Goal: Task Accomplishment & Management: Manage account settings

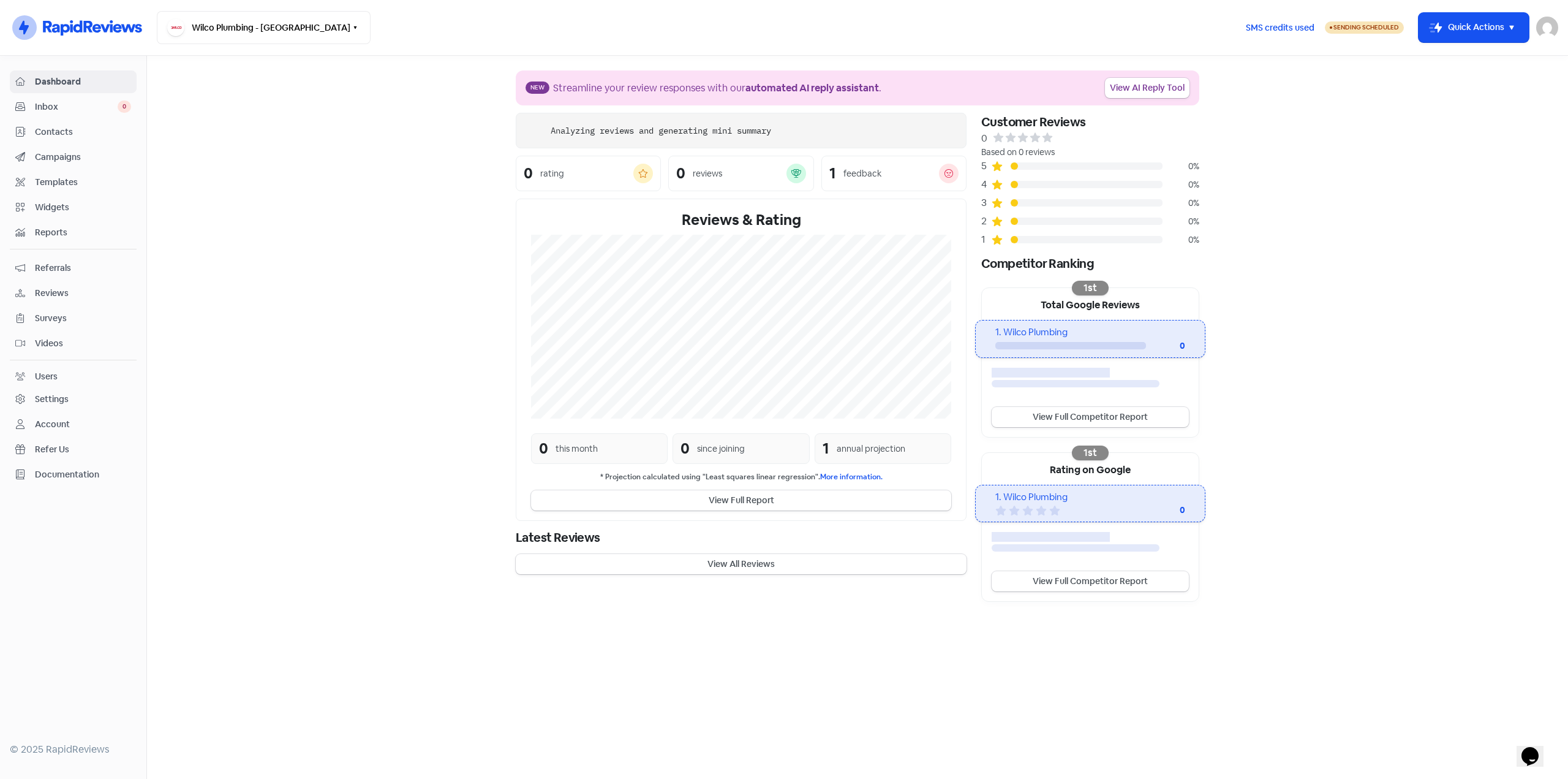
click at [71, 149] on link "Campaigns" at bounding box center [73, 157] width 127 height 23
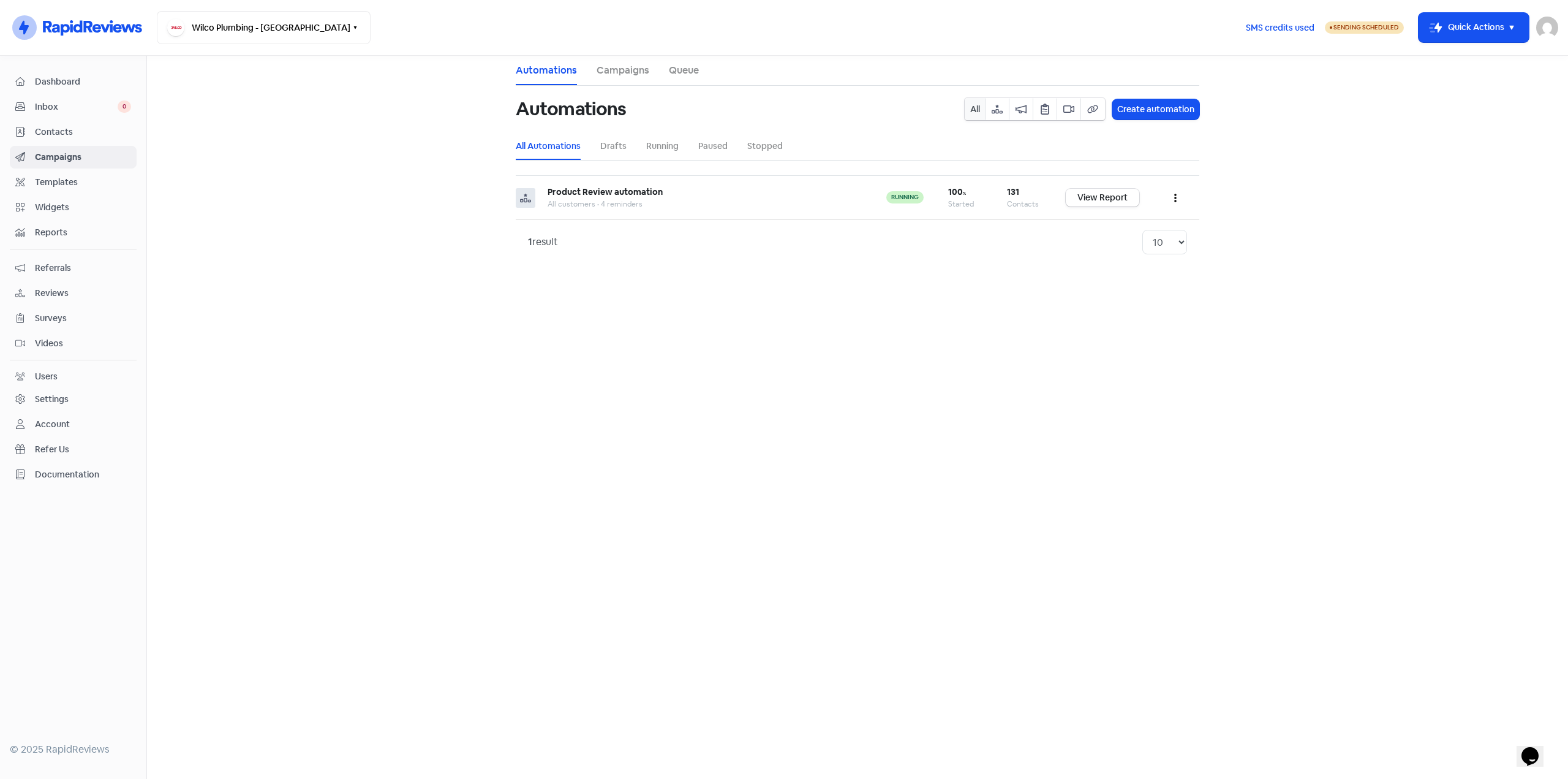
click at [65, 133] on span "Contacts" at bounding box center [83, 133] width 96 height 13
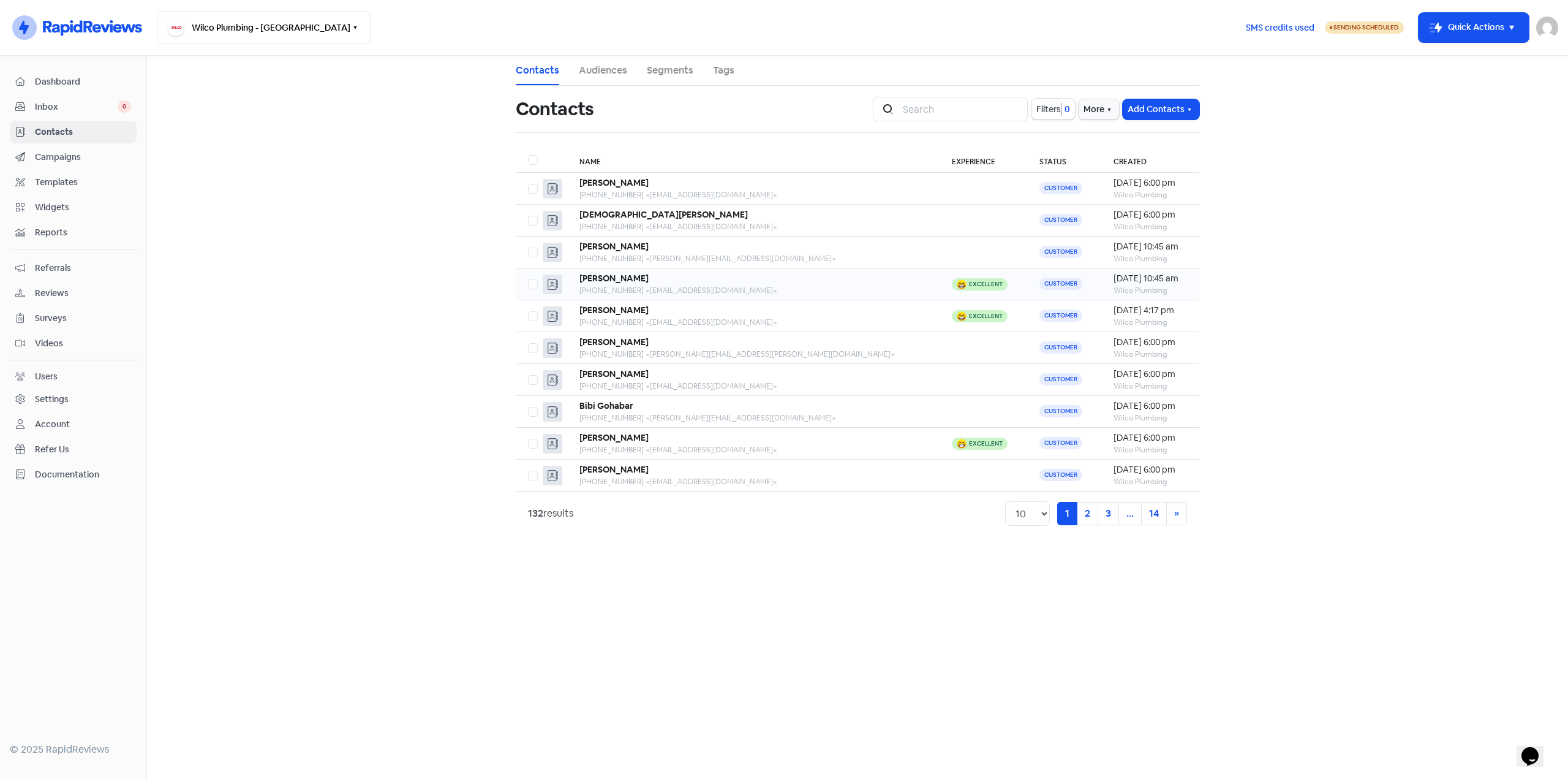
click at [772, 289] on div "+61412778817 <janmcinnies@gmail.com>" at bounding box center [753, 290] width 348 height 11
click at [83, 153] on span "Campaigns" at bounding box center [83, 157] width 96 height 13
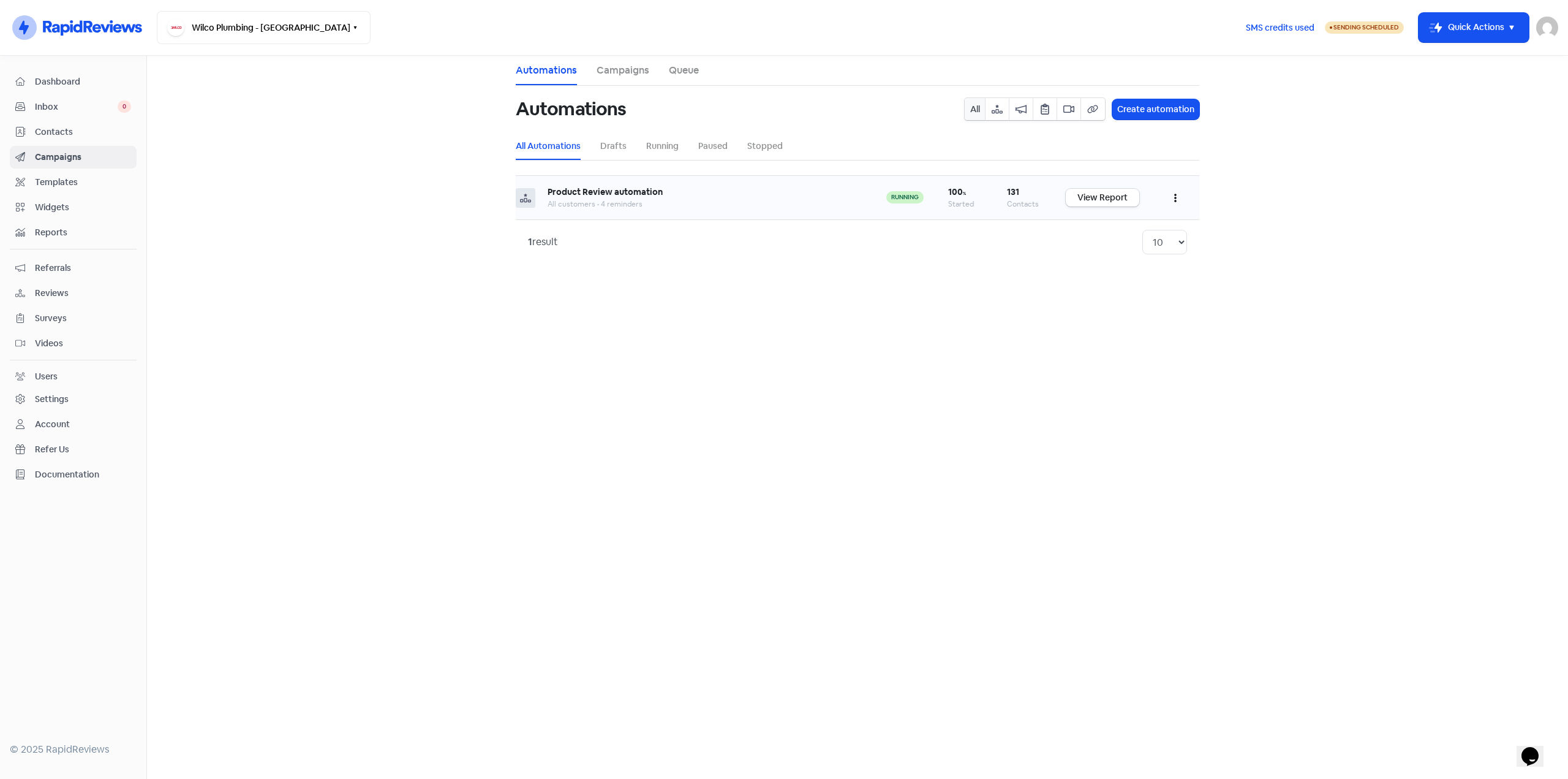
click at [739, 208] on div "All customers • 4 reminders" at bounding box center [705, 204] width 314 height 11
click at [1115, 199] on link "View Report" at bounding box center [1102, 197] width 74 height 17
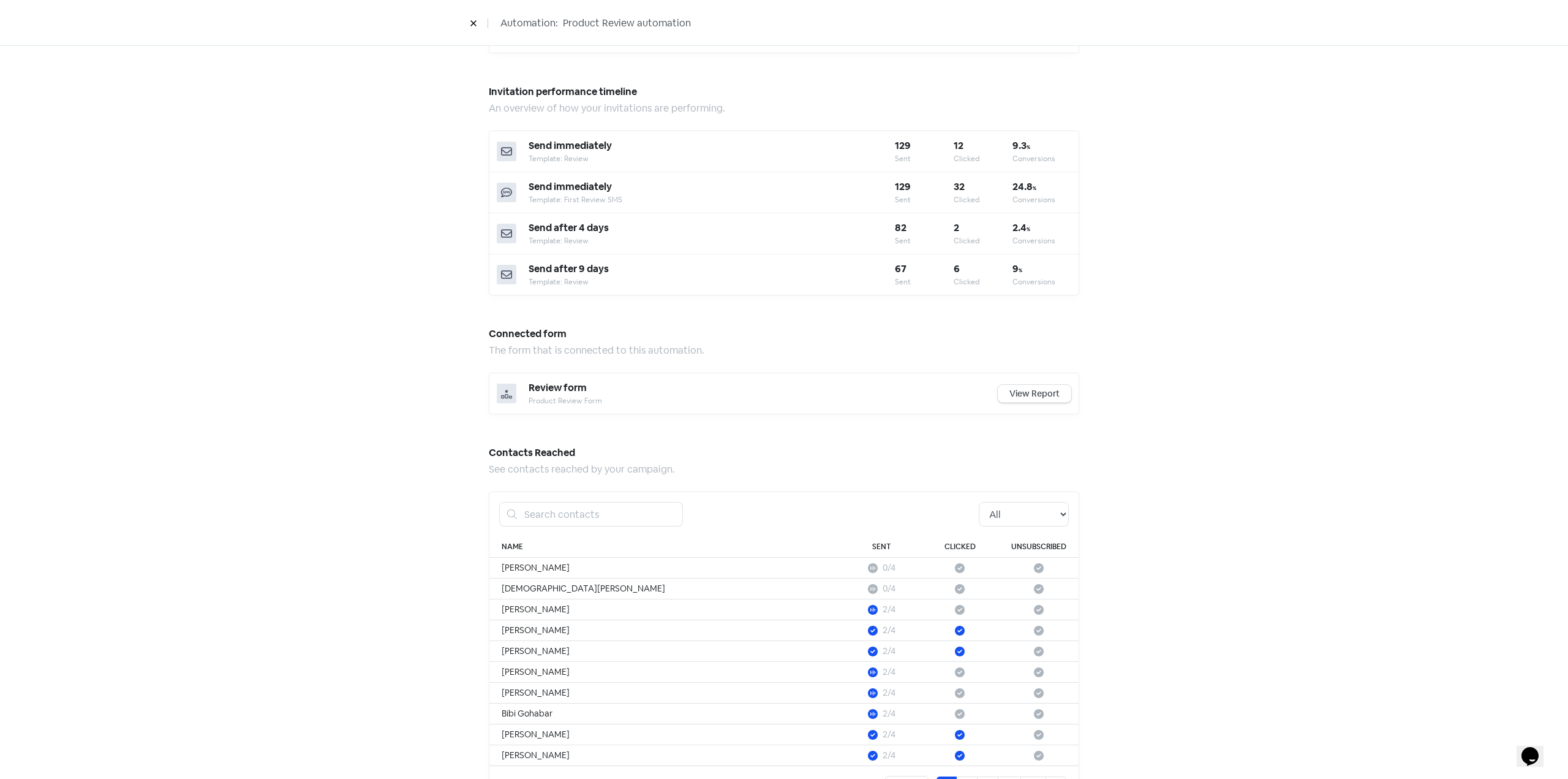
scroll to position [440, 0]
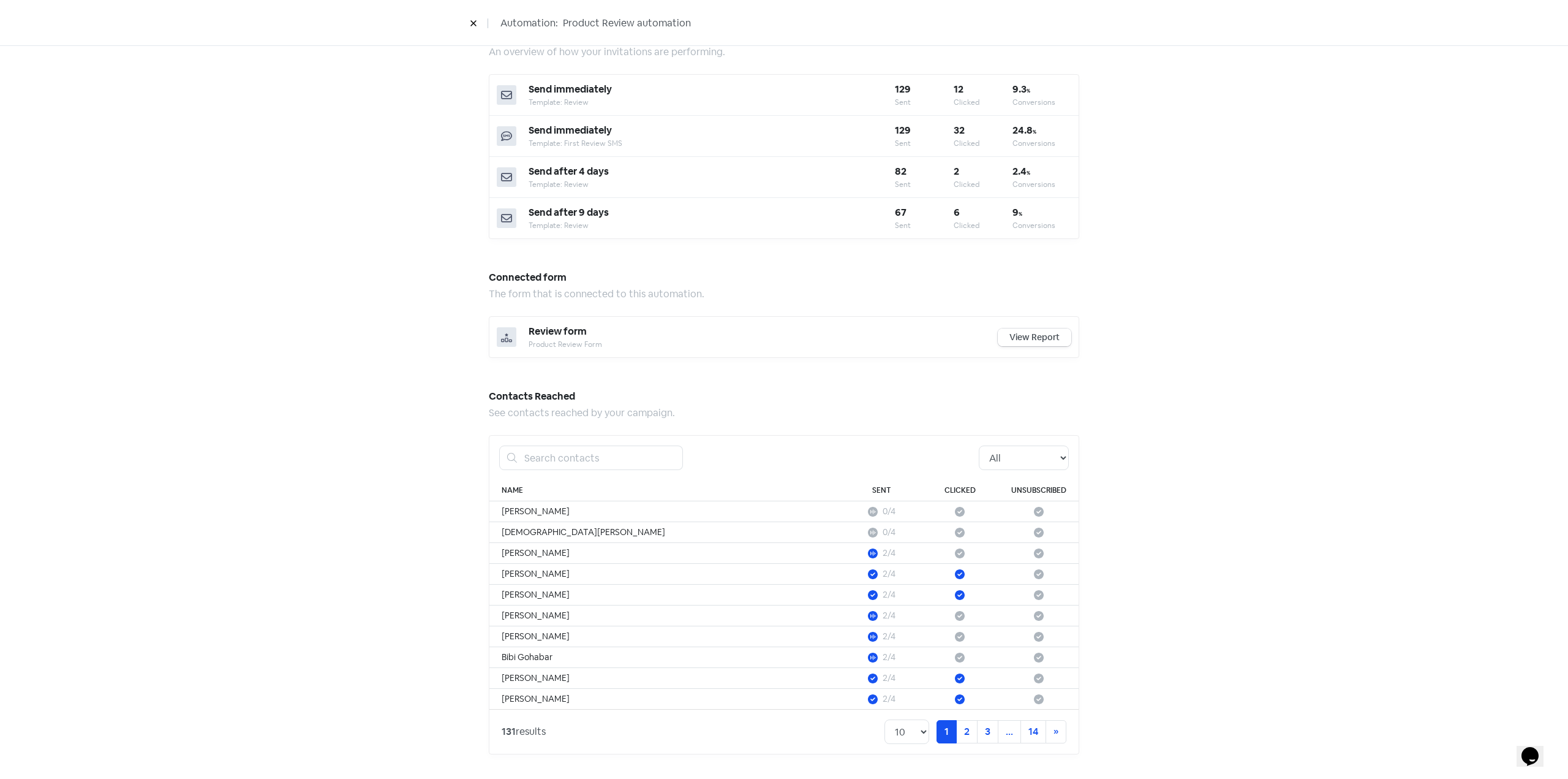
click at [1035, 340] on link "View Report" at bounding box center [1034, 337] width 74 height 17
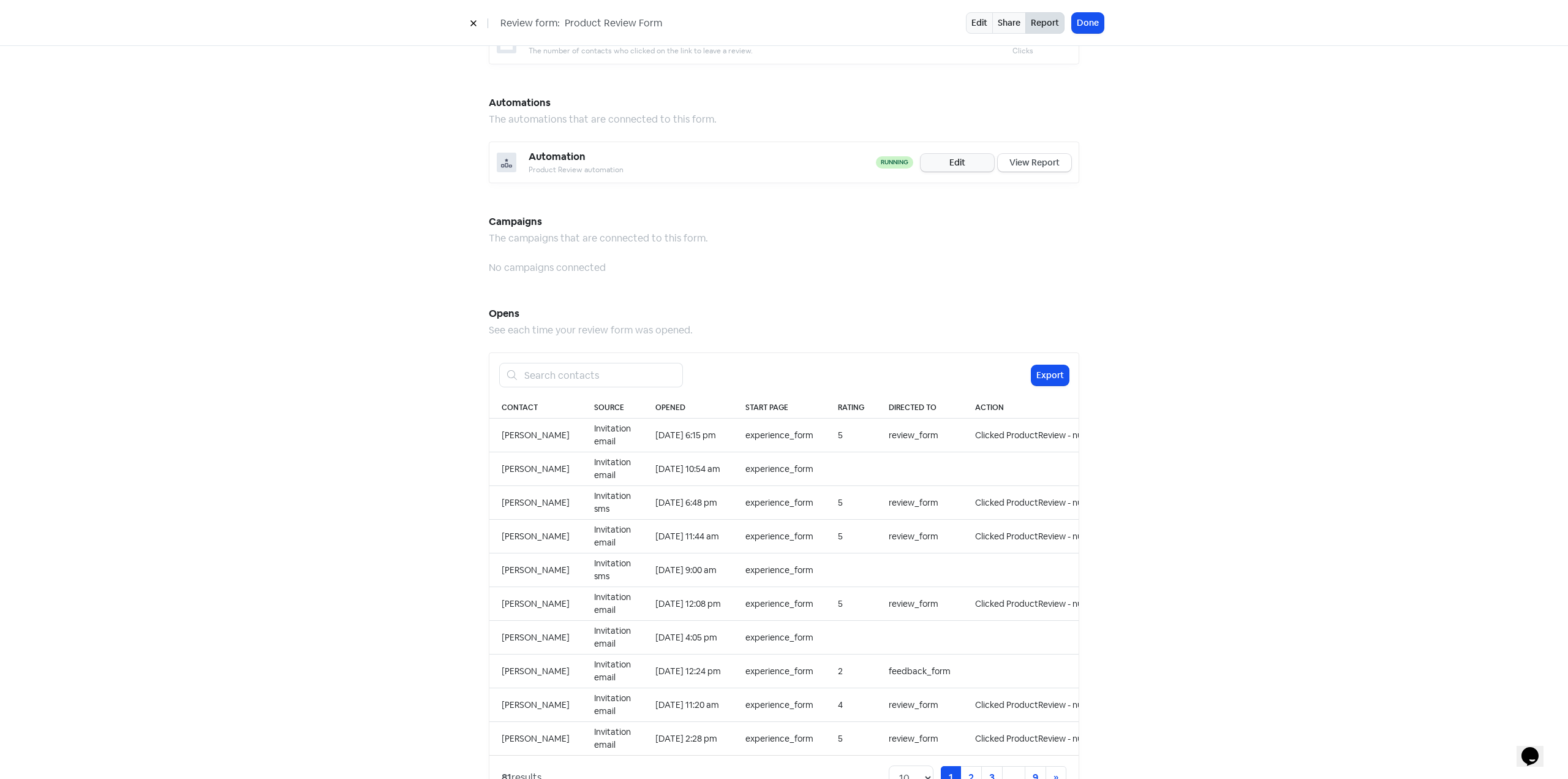
scroll to position [858, 0]
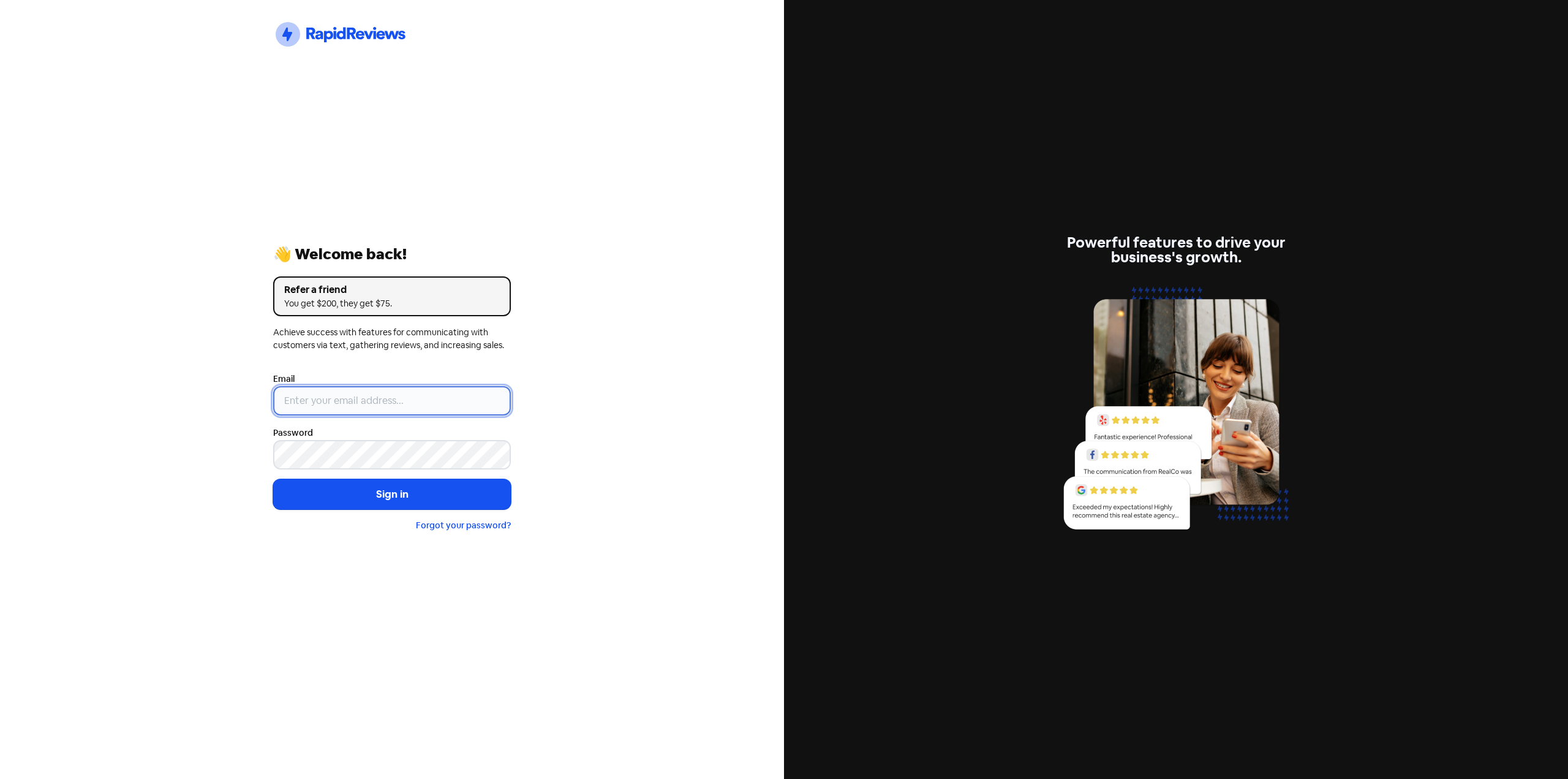
type input "[EMAIL_ADDRESS][DOMAIN_NAME]"
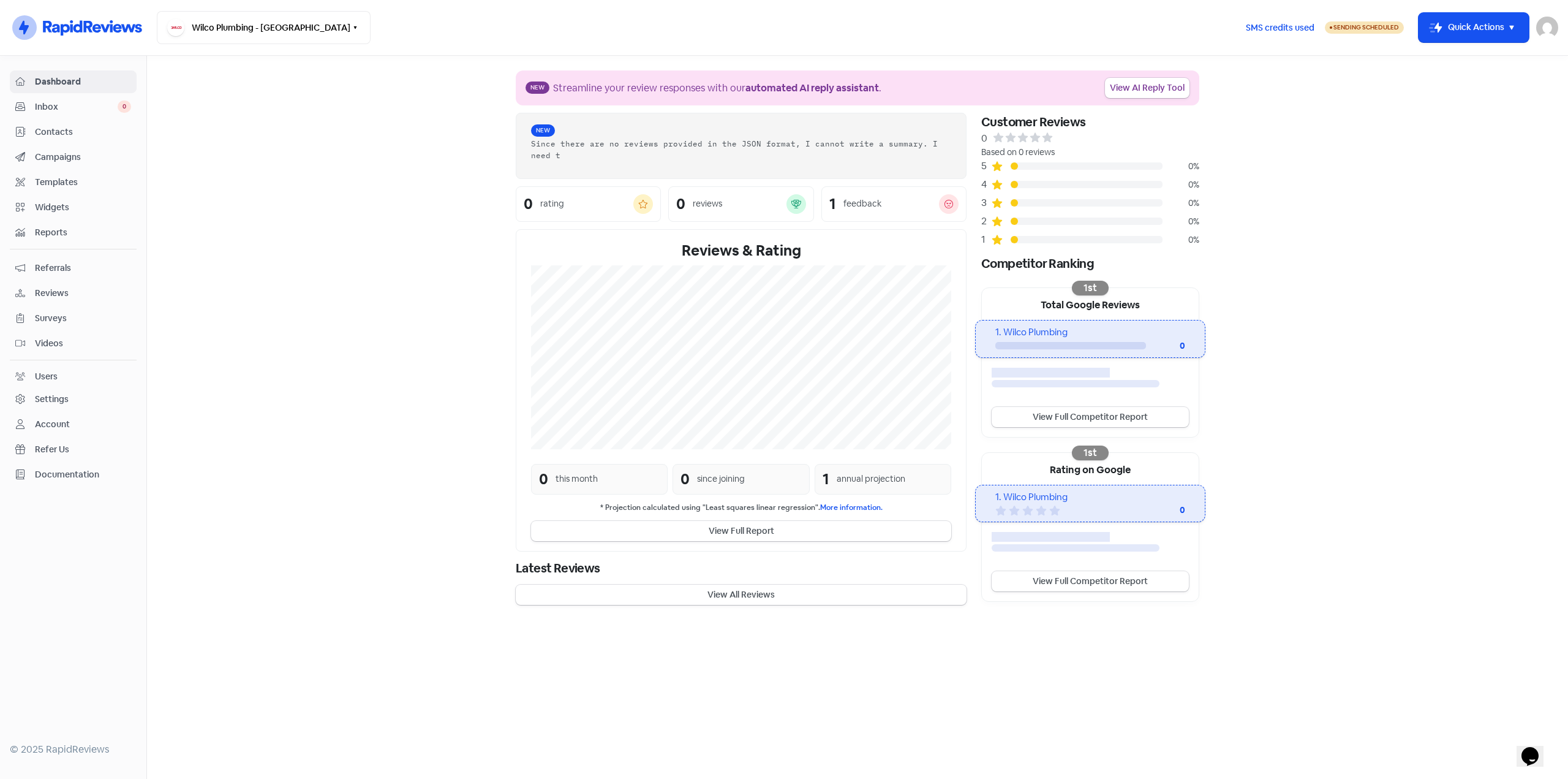
click at [55, 133] on span "Contacts" at bounding box center [83, 133] width 96 height 13
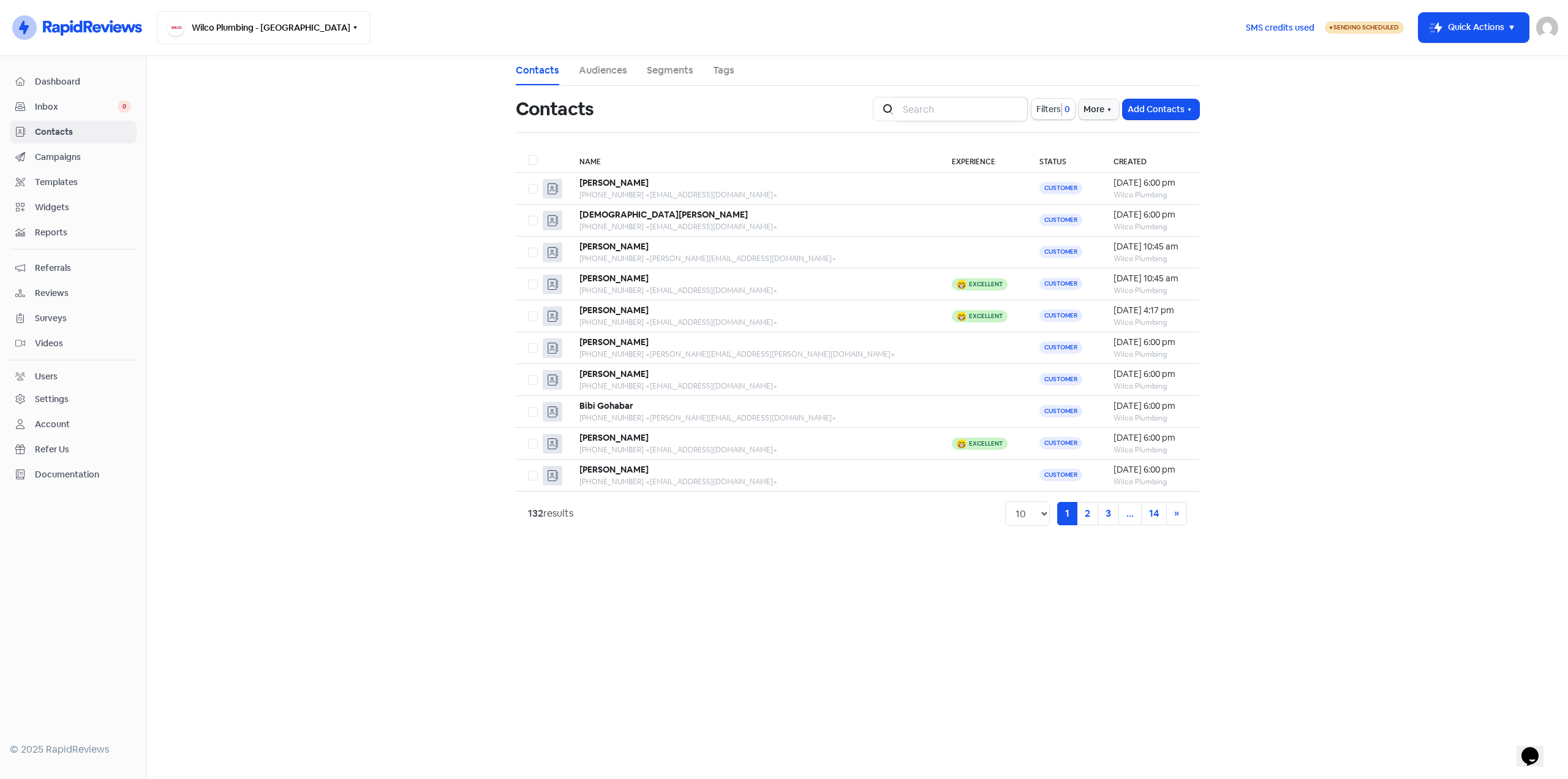
click at [954, 107] on input "search" at bounding box center [962, 109] width 132 height 25
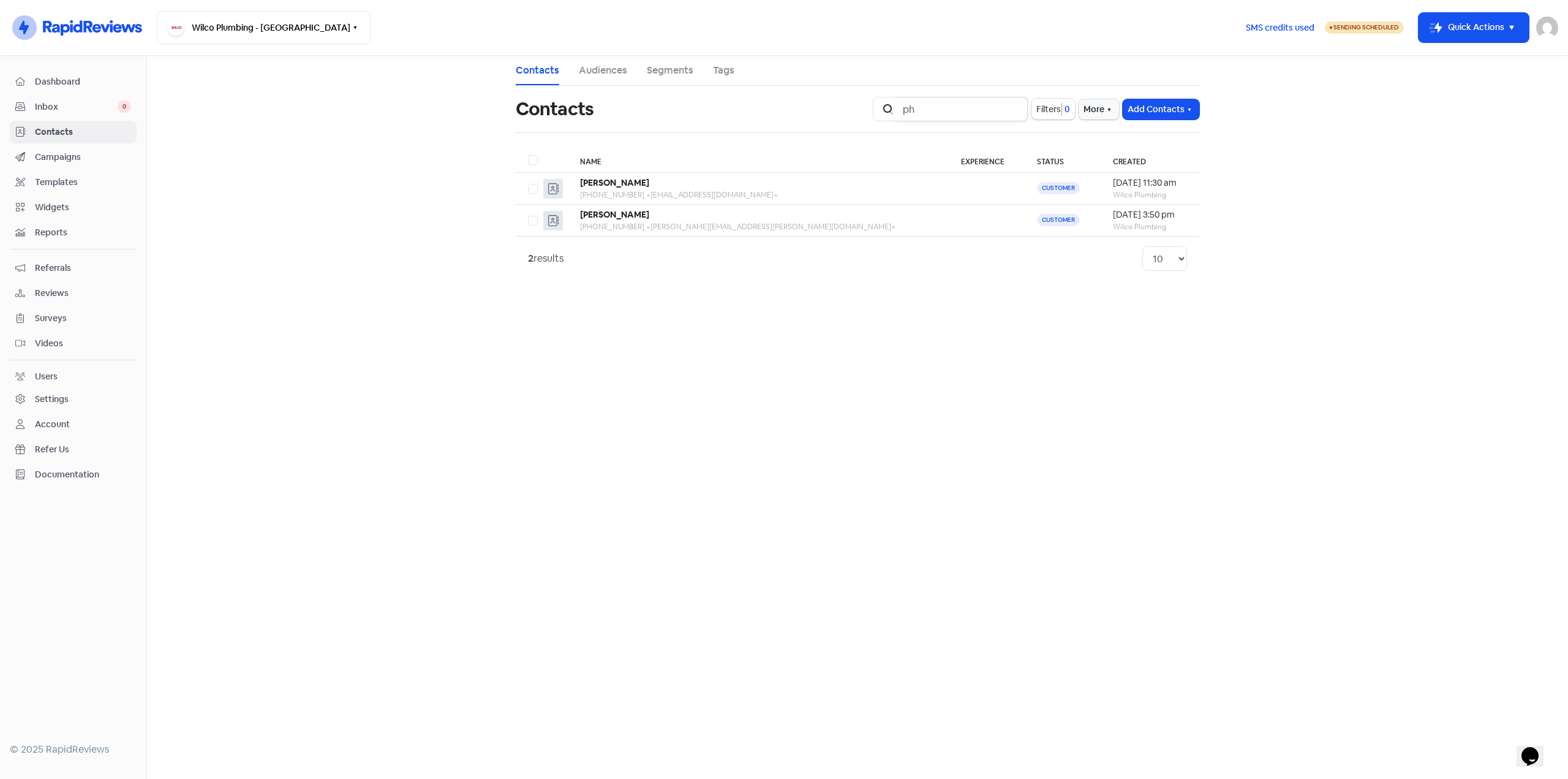
type input "p"
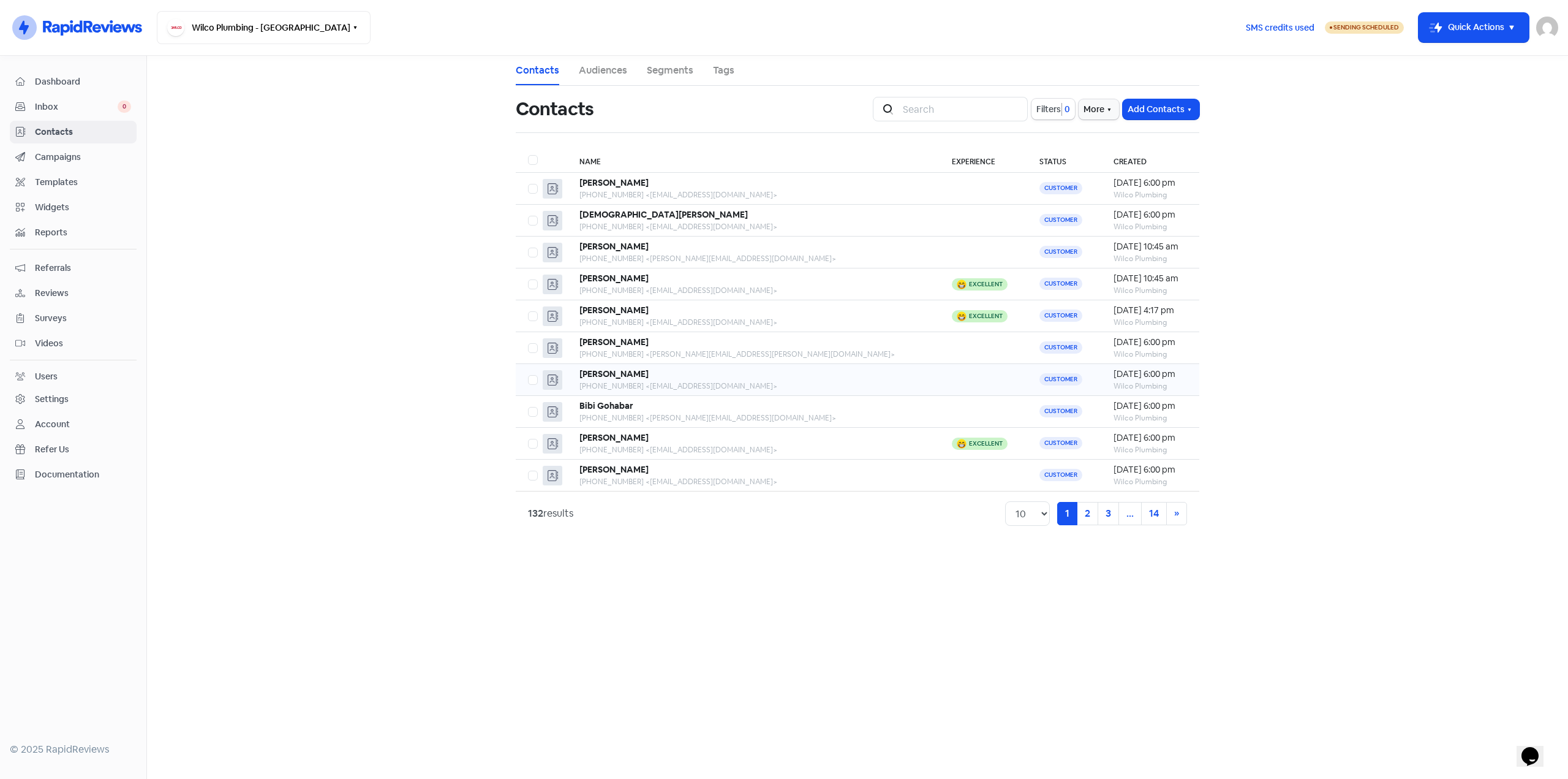
click at [645, 372] on div "Mary Taouk" at bounding box center [753, 374] width 348 height 13
click at [680, 415] on div "+61422438770 <tony@wilcoplumbing.com.au>" at bounding box center [753, 417] width 348 height 11
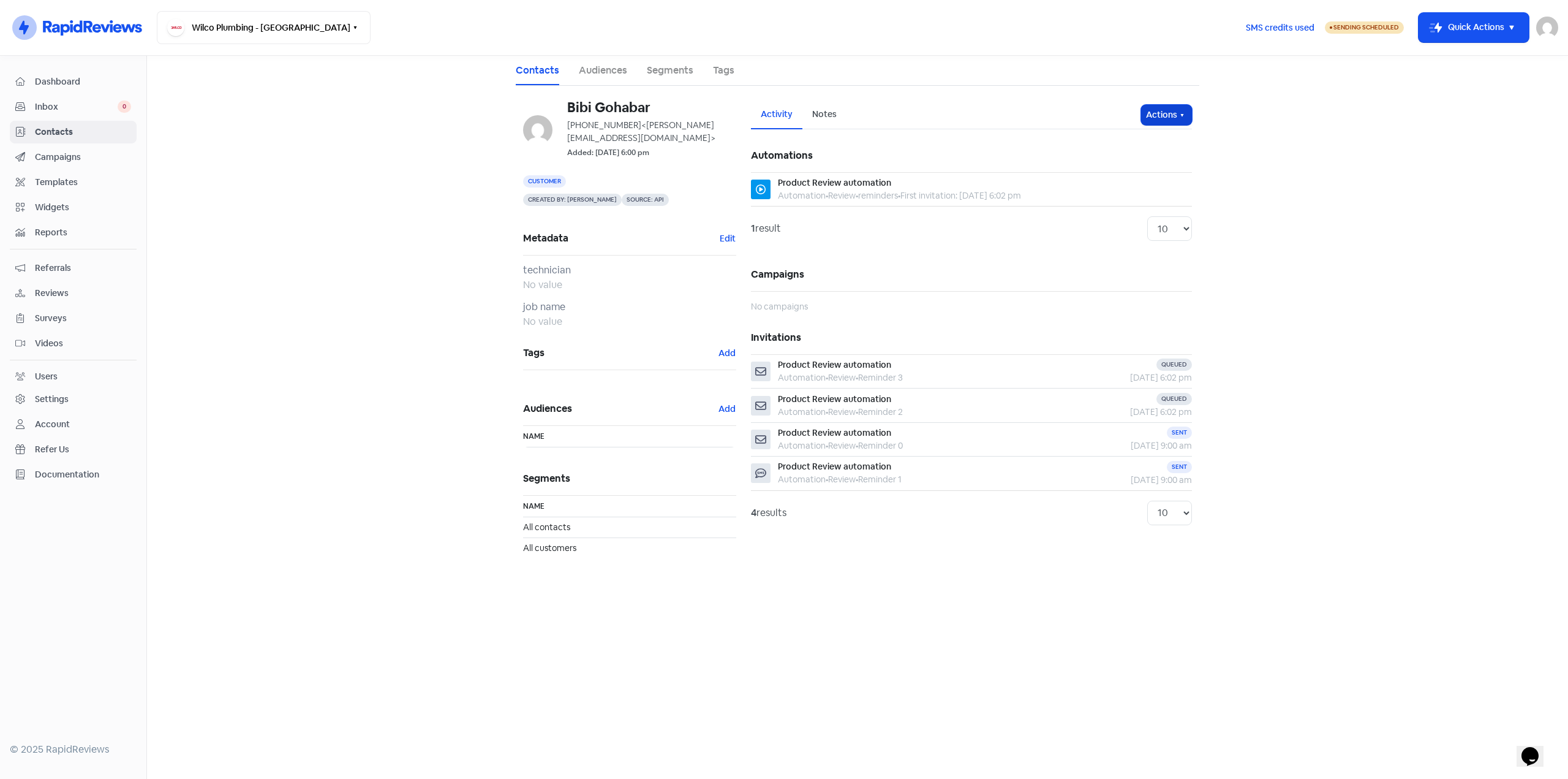
click at [1152, 111] on button "Actions" at bounding box center [1167, 115] width 51 height 20
click at [1123, 191] on button "Unsubscribe" at bounding box center [1143, 196] width 97 height 25
click at [55, 129] on span "Contacts" at bounding box center [83, 133] width 96 height 13
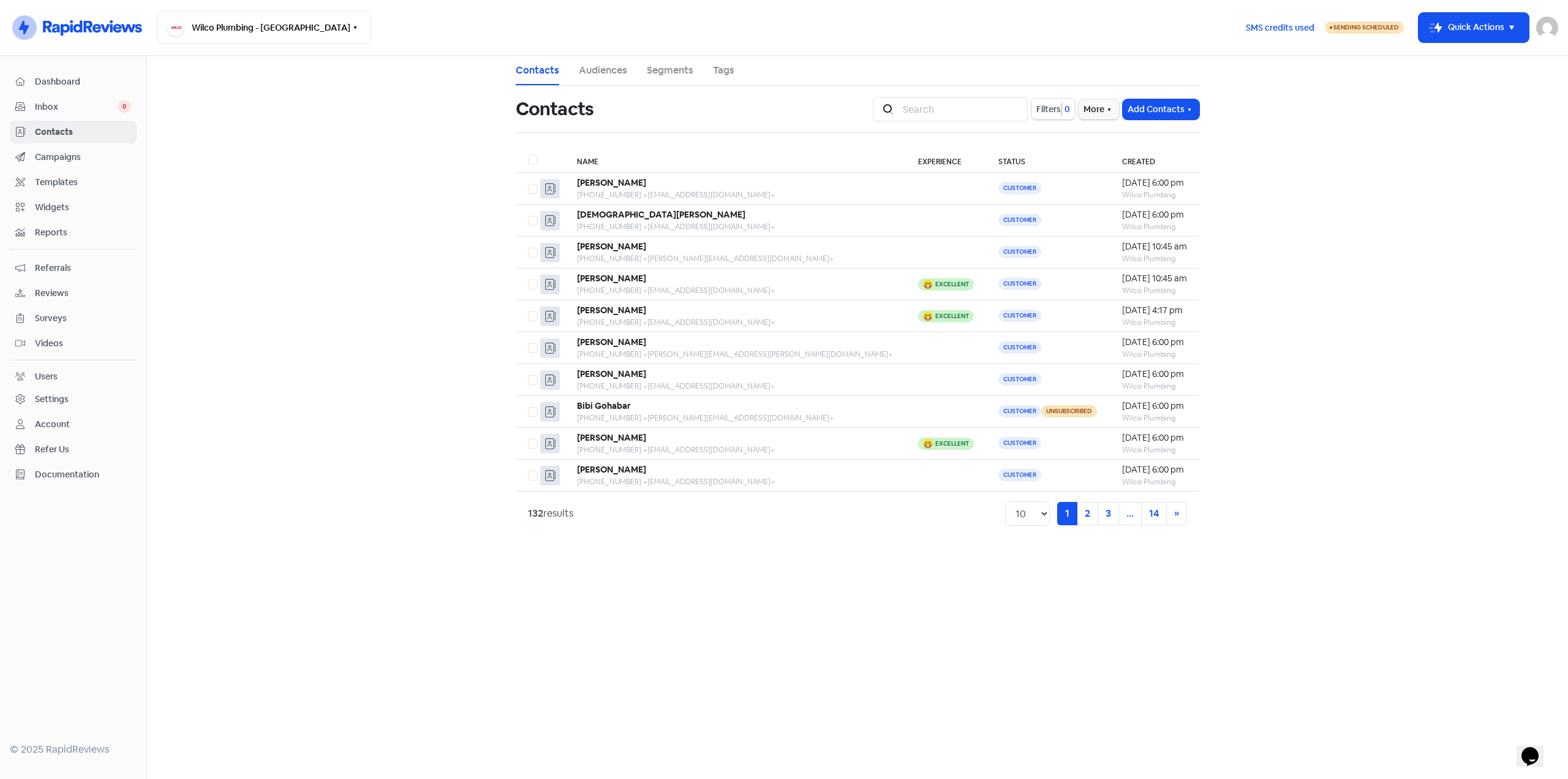
click at [607, 71] on link "Audiences" at bounding box center [603, 71] width 48 height 15
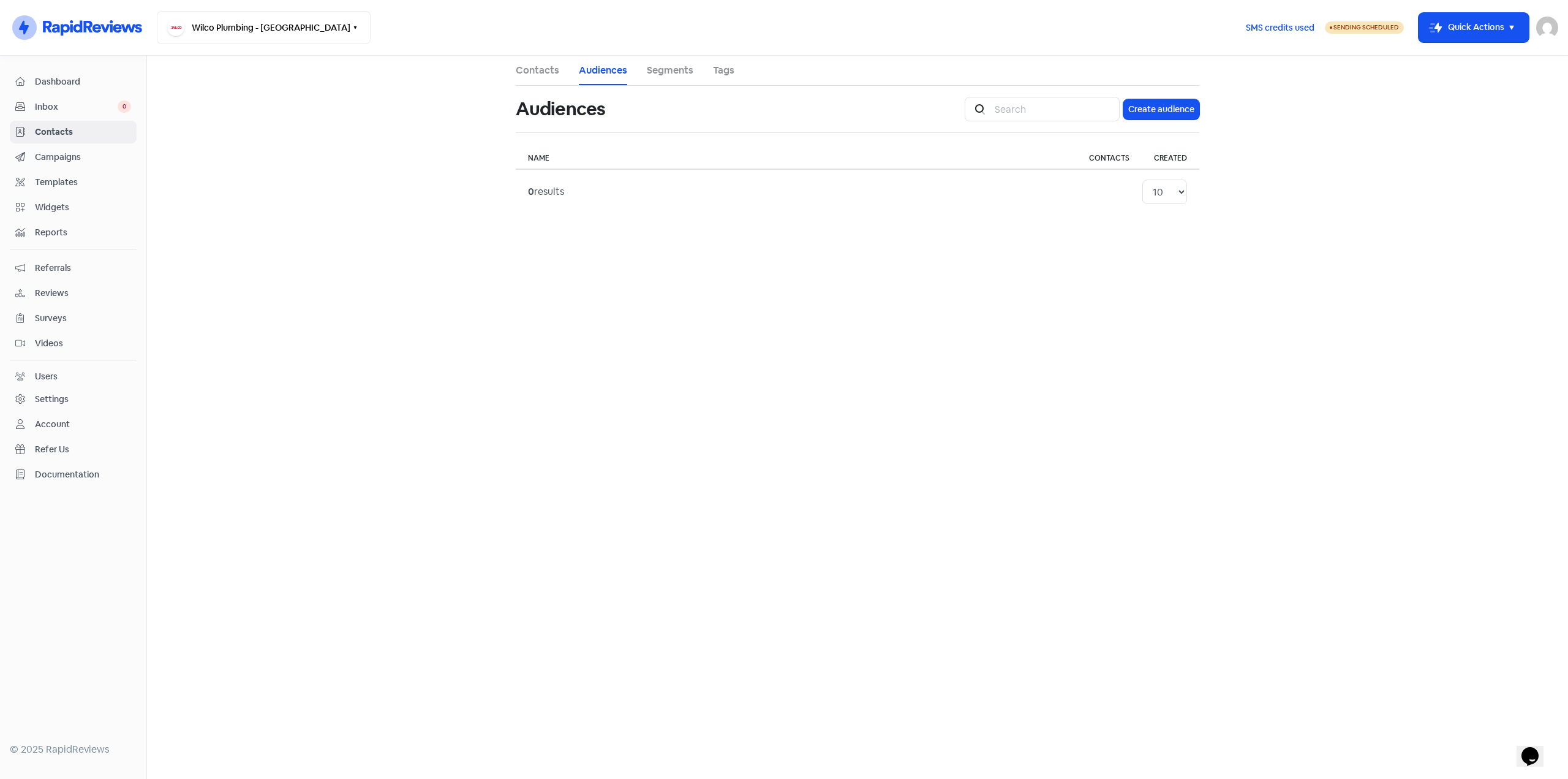
click at [660, 66] on link "Segments" at bounding box center [670, 71] width 47 height 15
click at [732, 66] on link "Tags" at bounding box center [724, 71] width 21 height 15
click at [570, 176] on td "IMPORT-1" at bounding box center [782, 179] width 532 height 21
drag, startPoint x: 611, startPoint y: 105, endPoint x: 564, endPoint y: 72, distance: 57.4
click at [501, 44] on div "Icon For Thunder-circle Wilco Plumbing - Sydney Switch Business All businesses …" at bounding box center [784, 390] width 1568 height 779
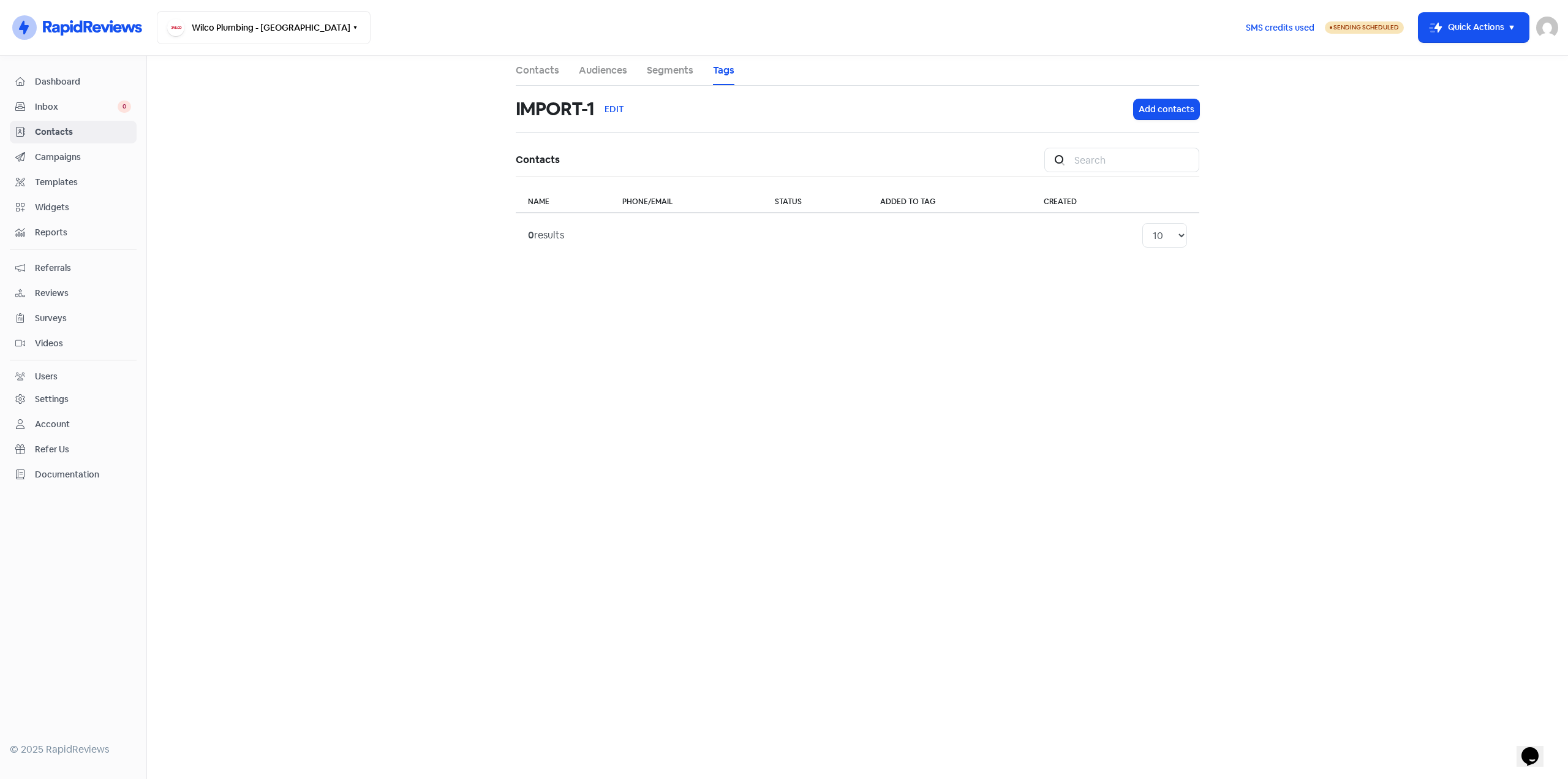
click at [526, 68] on link "Contacts" at bounding box center [538, 71] width 44 height 15
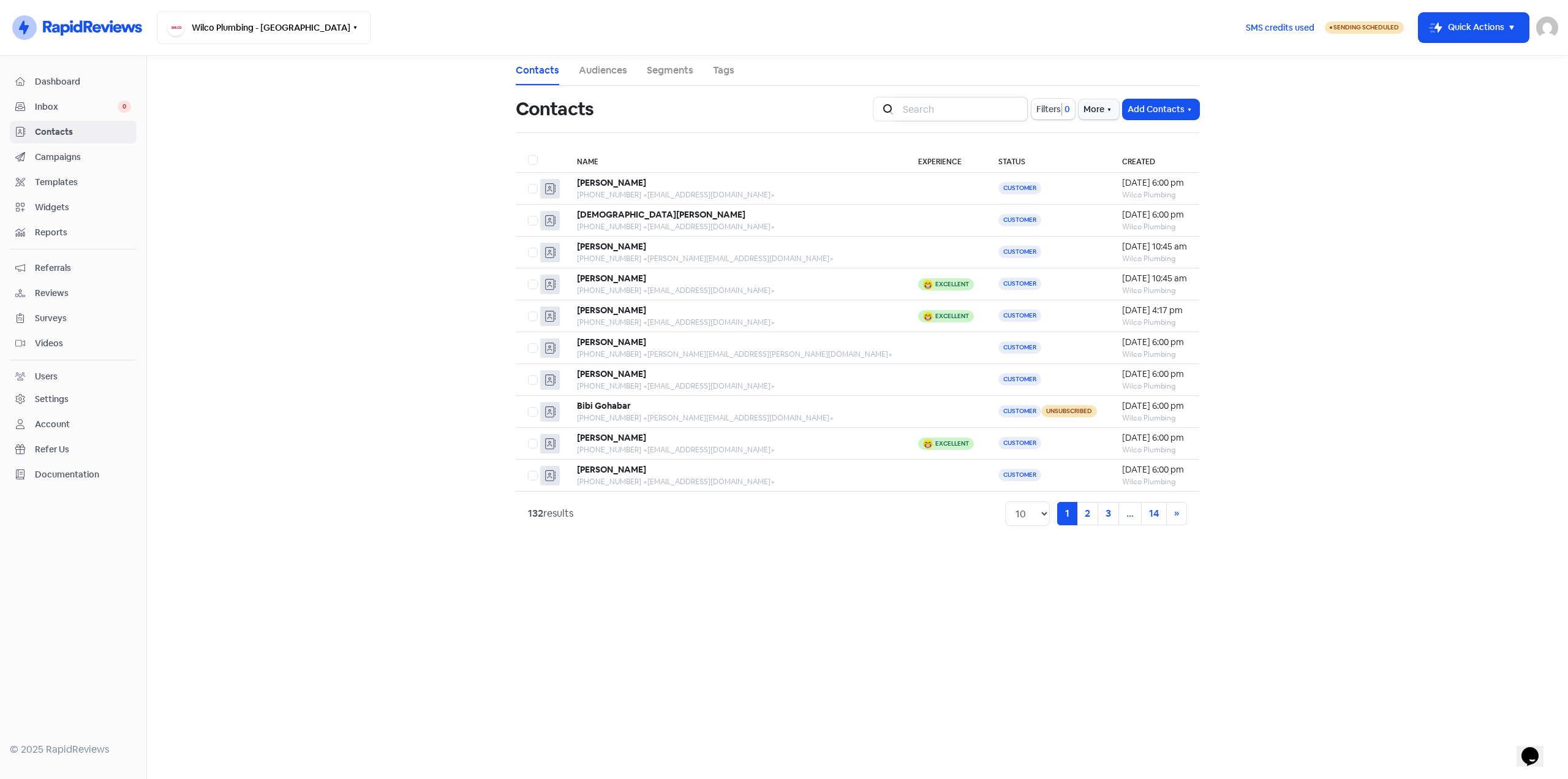
click at [916, 106] on input "search" at bounding box center [962, 109] width 132 height 25
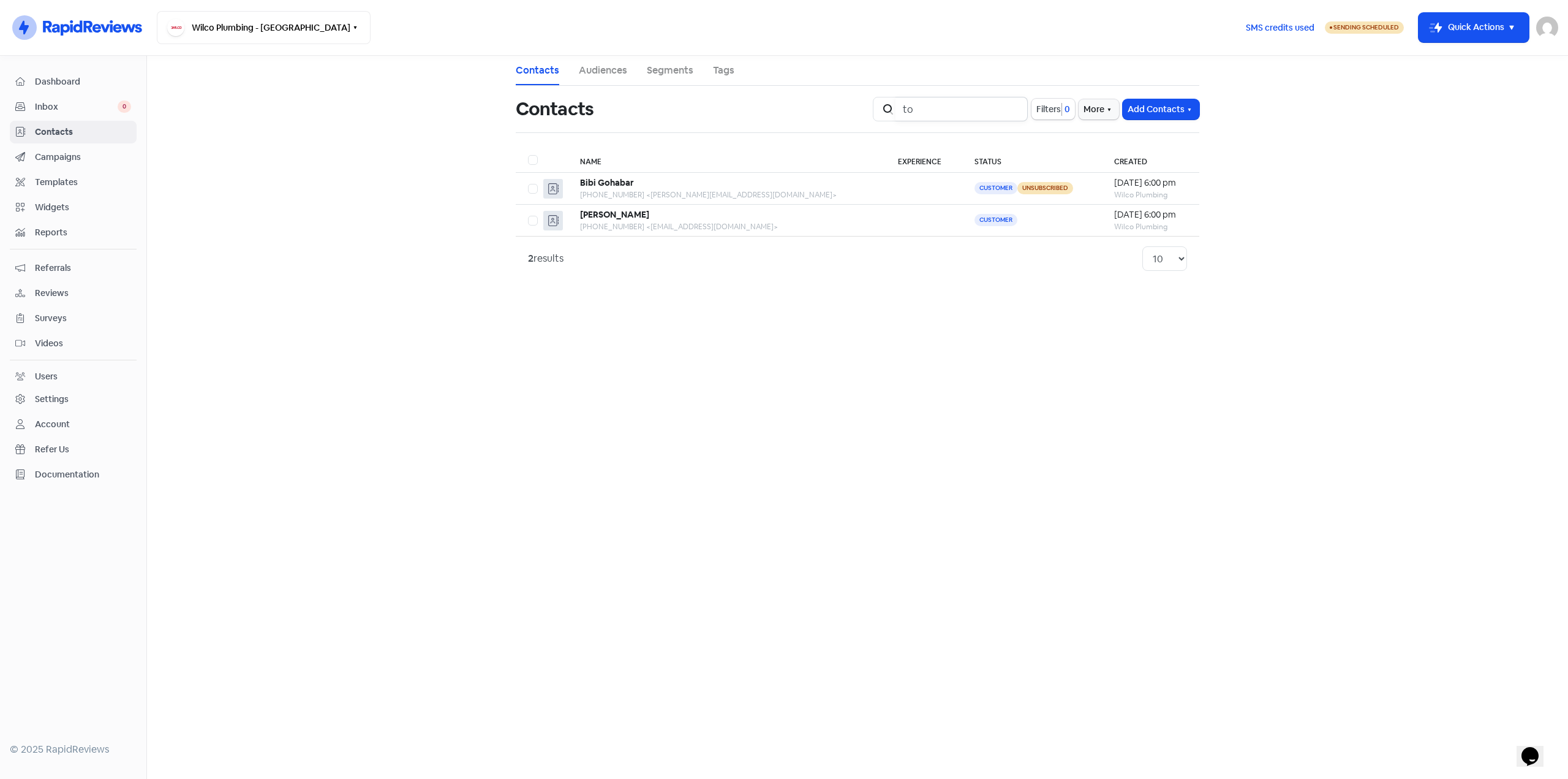
type input "t"
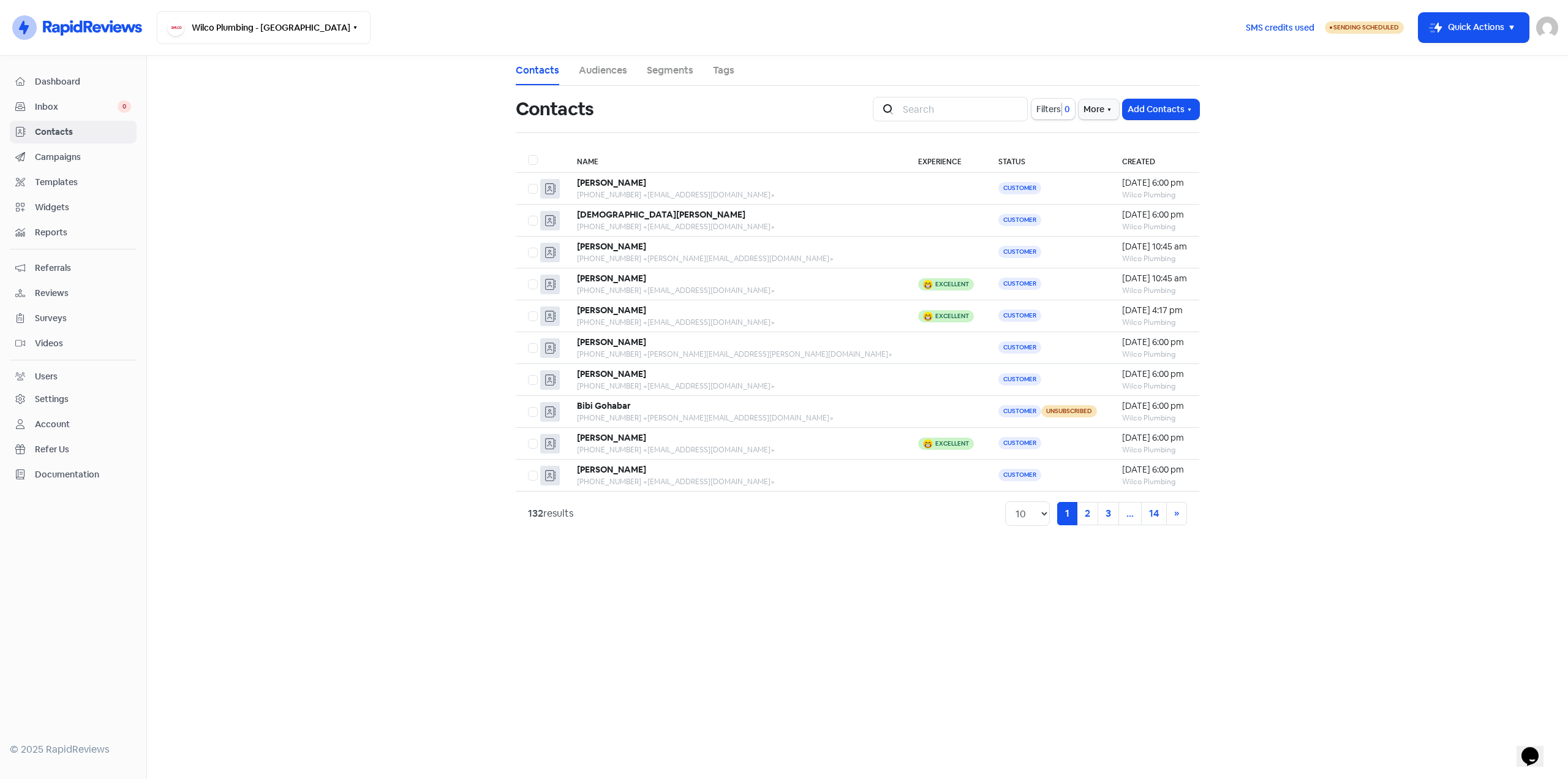
click at [58, 157] on span "Campaigns" at bounding box center [83, 157] width 96 height 13
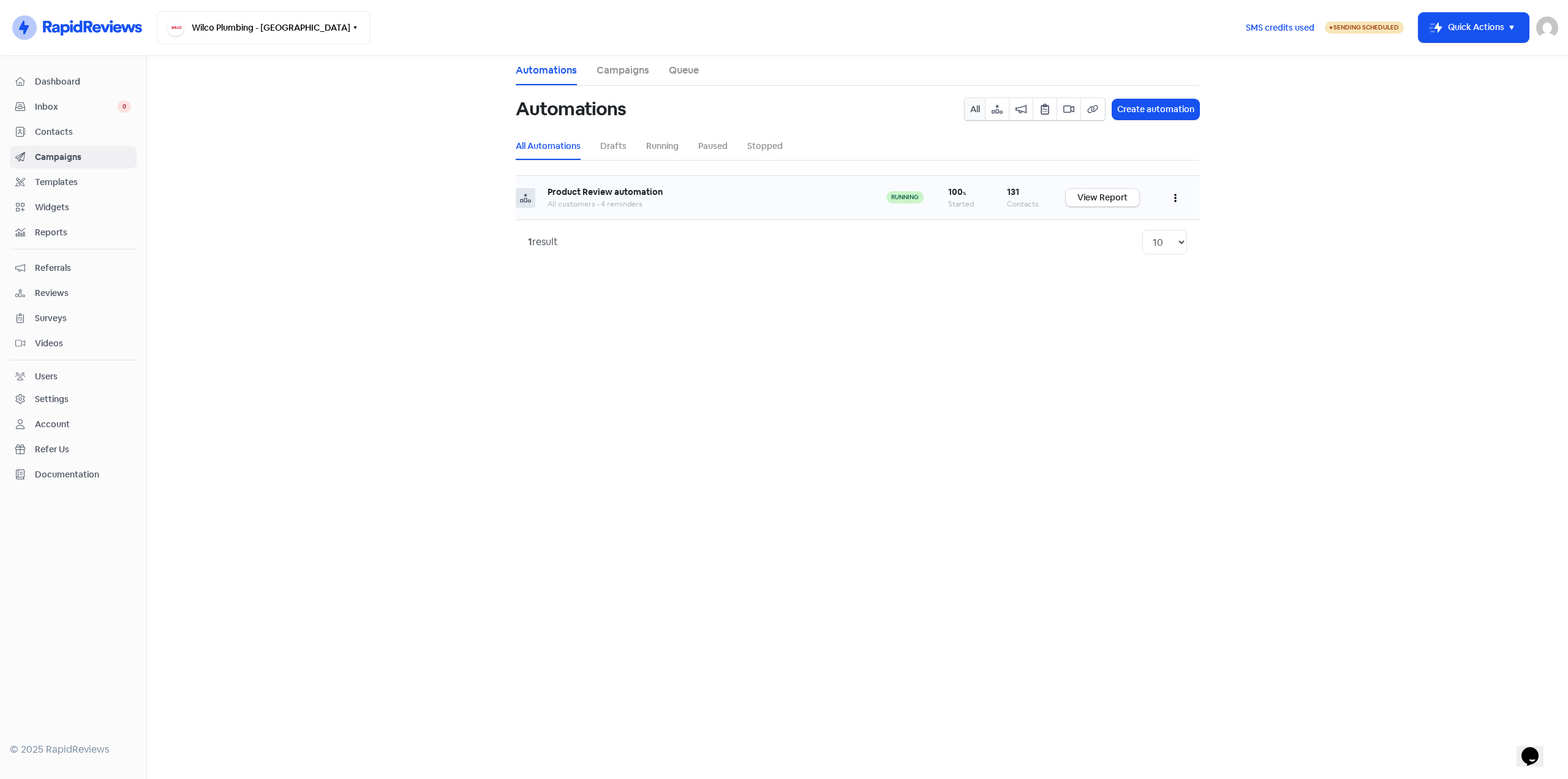
click at [743, 212] on td "Product Review automation All customers • 4 reminders" at bounding box center [705, 198] width 338 height 44
click at [618, 68] on link "Campaigns" at bounding box center [623, 71] width 52 height 15
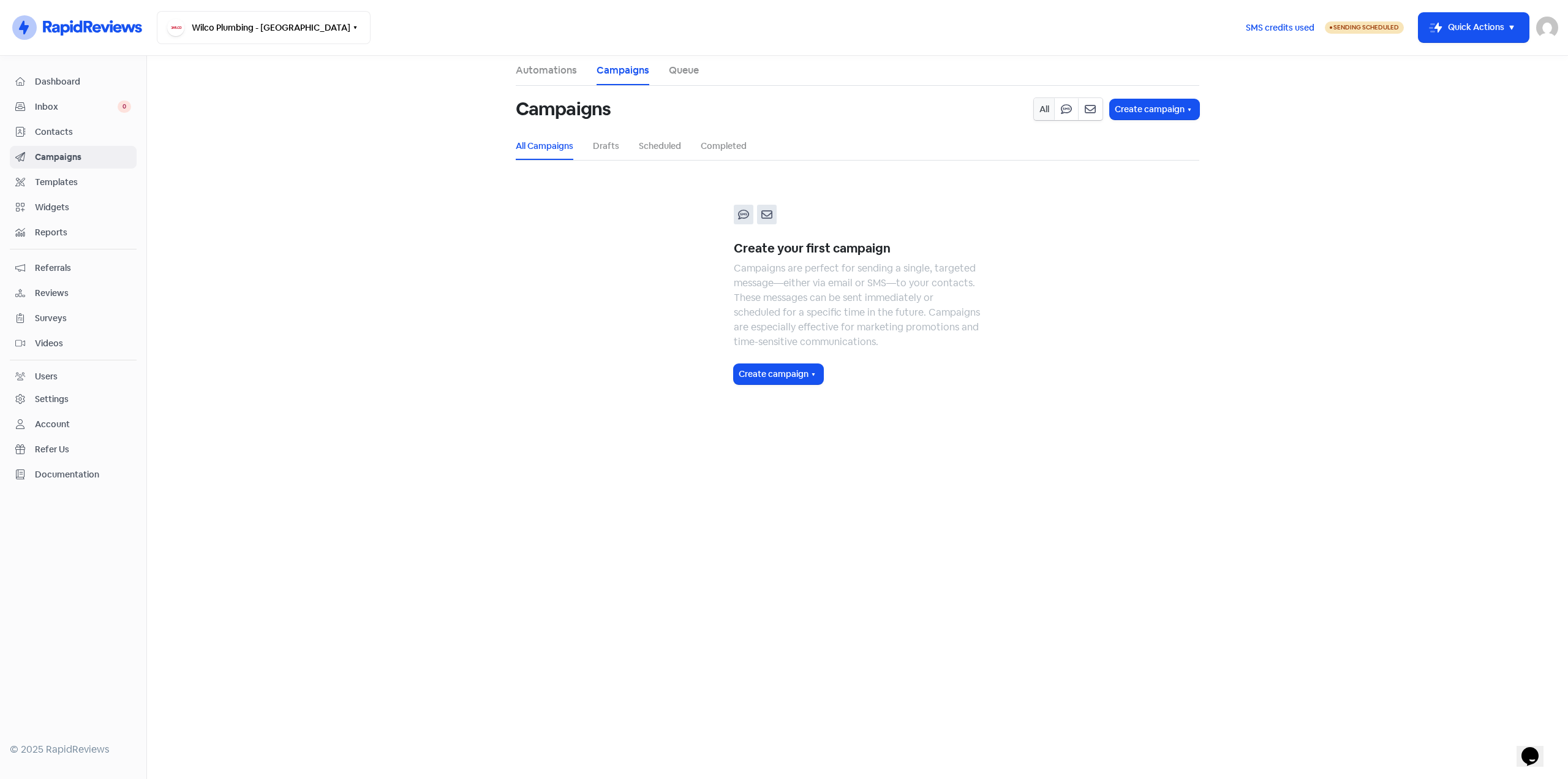
click at [528, 61] on li "Automations" at bounding box center [547, 71] width 61 height 29
click at [535, 64] on link "Automations" at bounding box center [547, 71] width 61 height 15
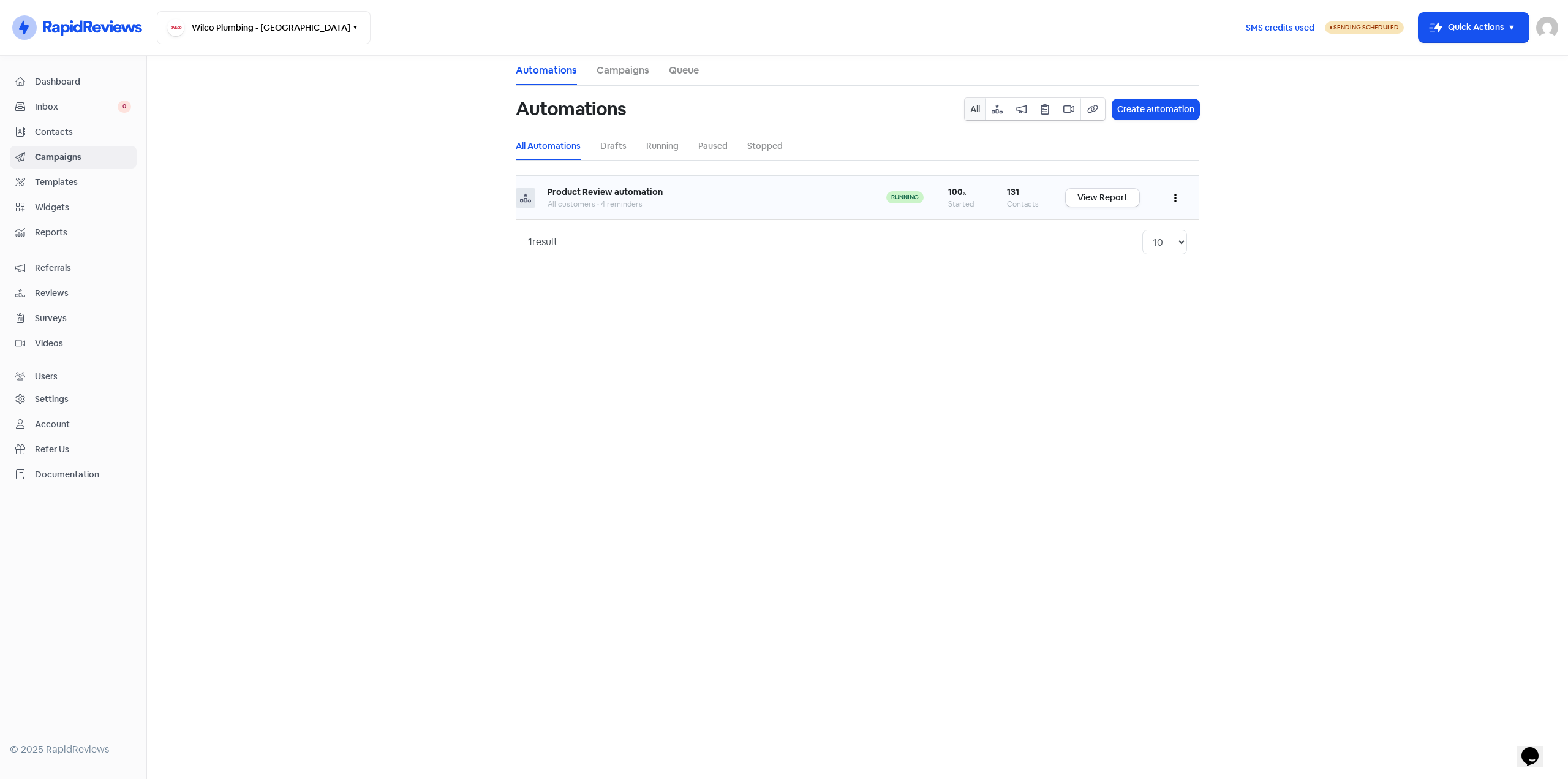
click at [735, 202] on div "All customers • 4 reminders" at bounding box center [705, 204] width 314 height 11
click at [1112, 196] on link "View Report" at bounding box center [1102, 197] width 74 height 17
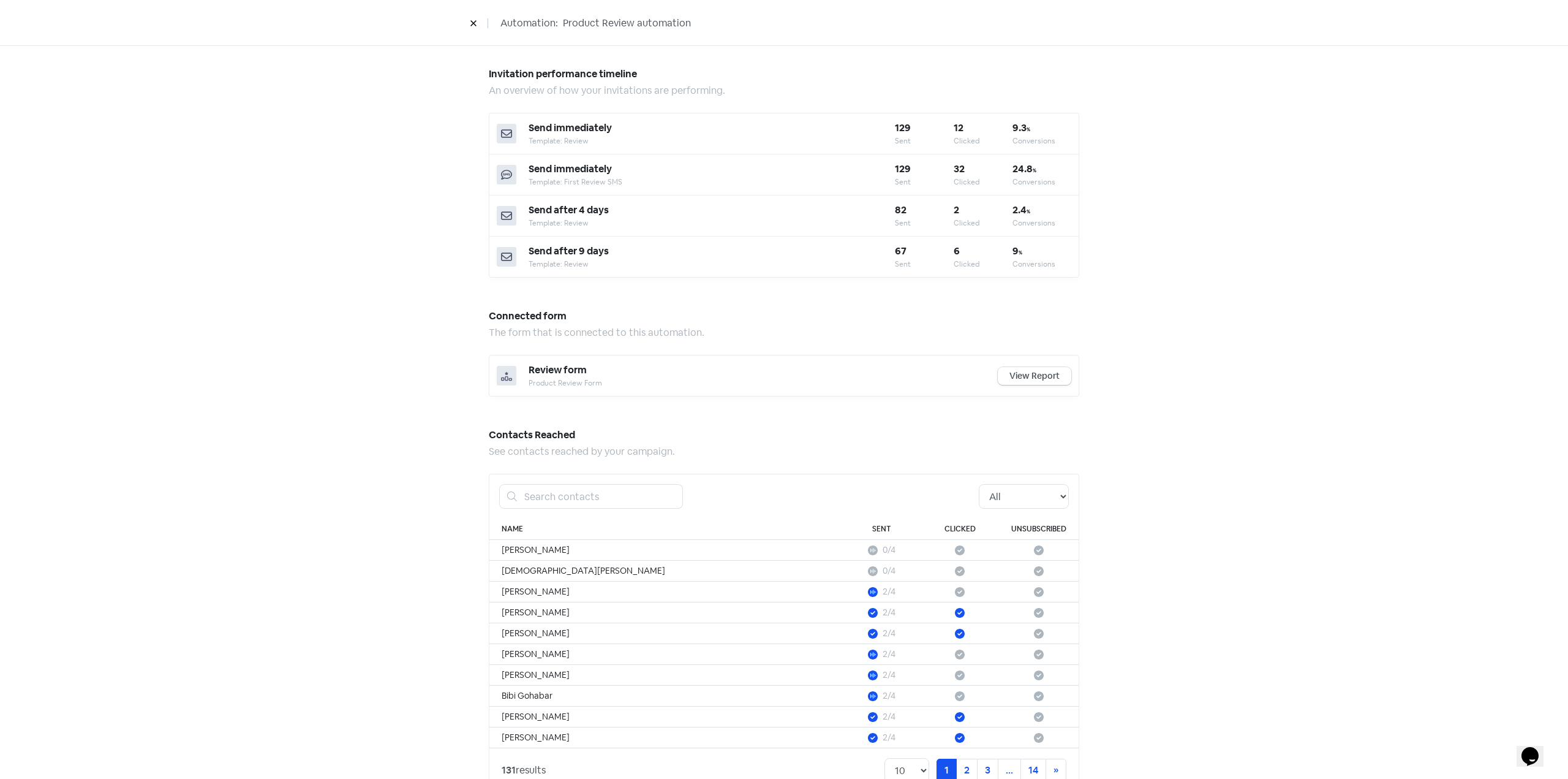
scroll to position [440, 0]
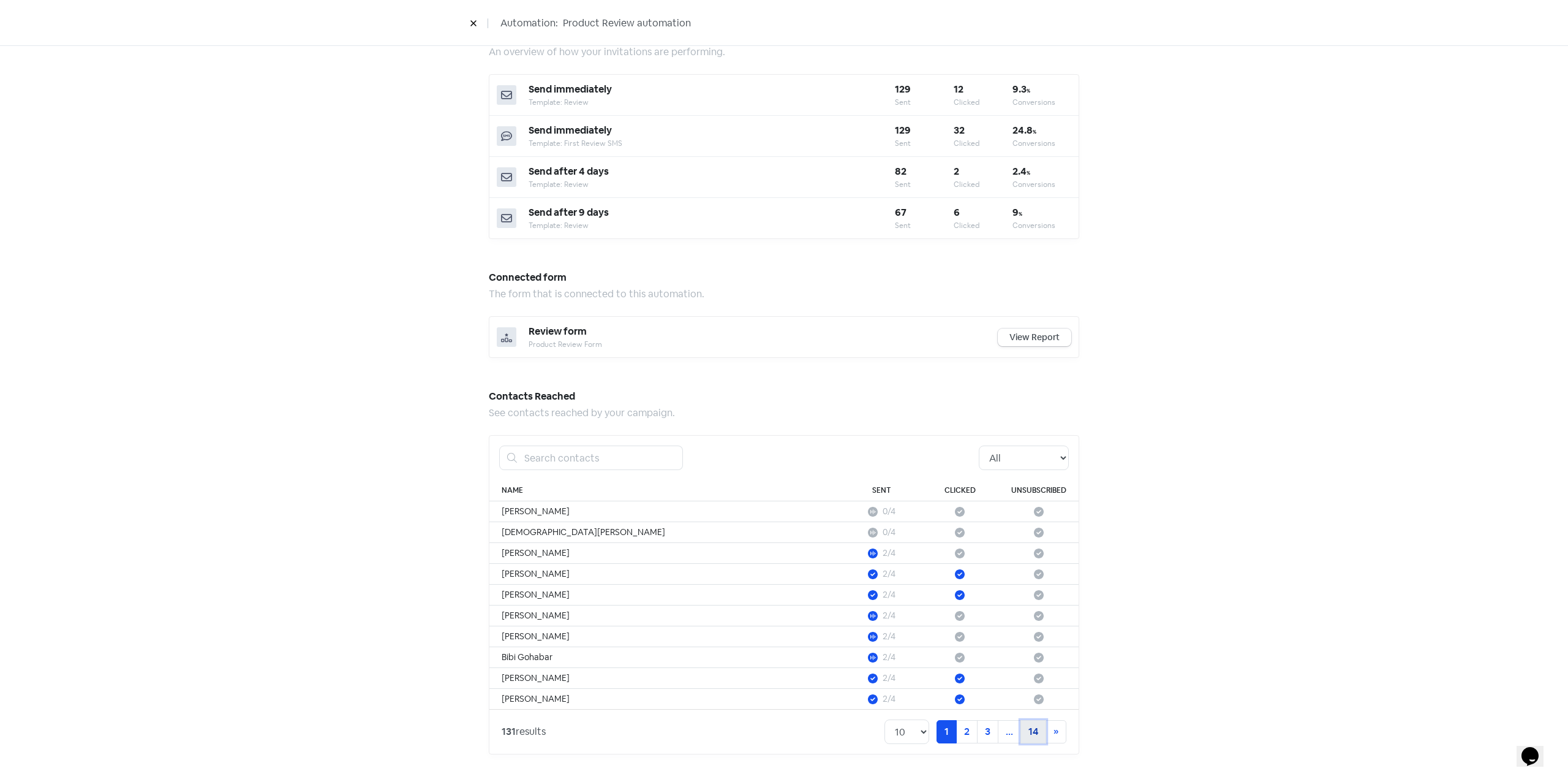
click at [1028, 734] on link "14" at bounding box center [1033, 732] width 25 height 23
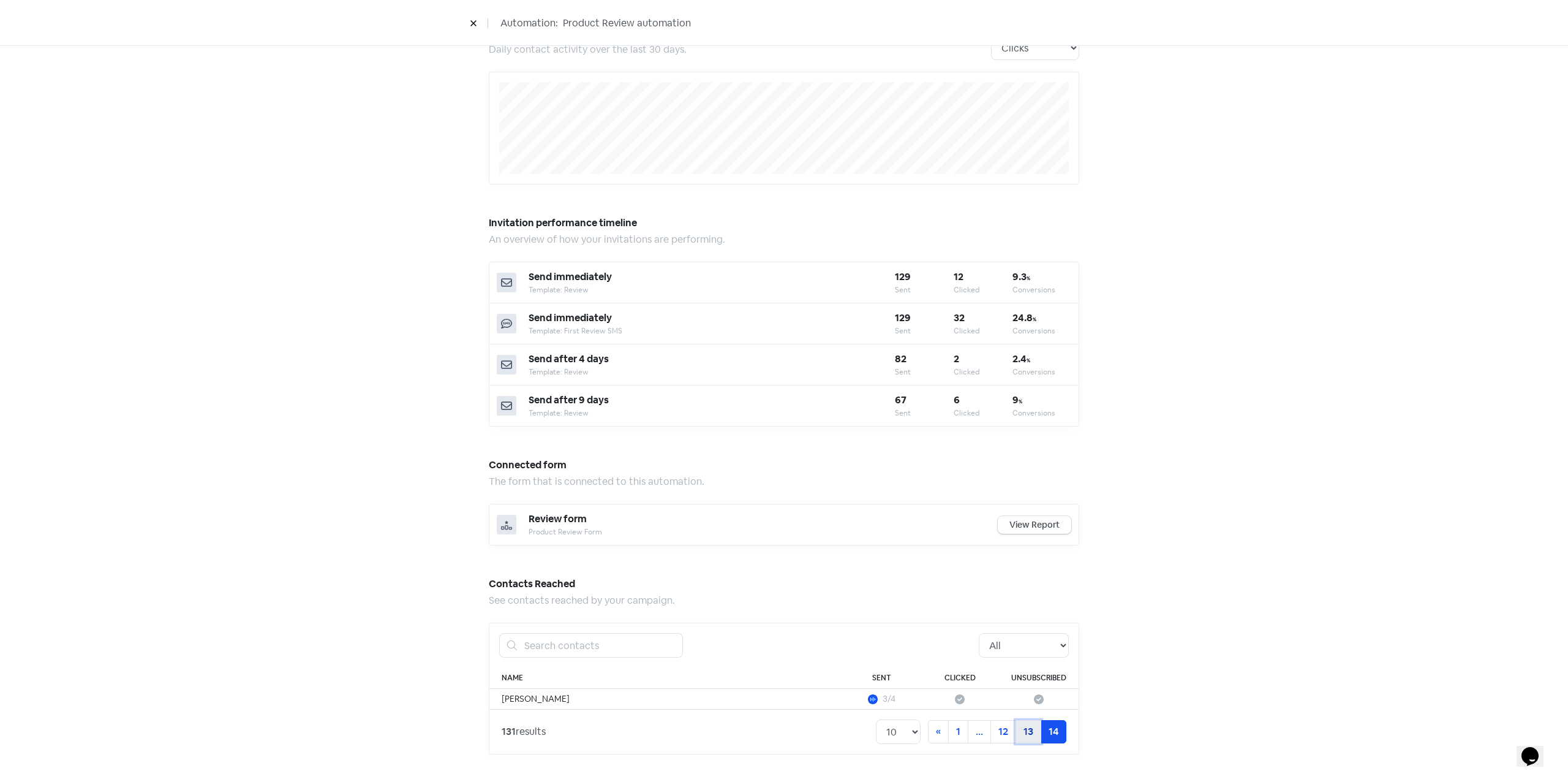
click at [1018, 733] on link "13" at bounding box center [1028, 732] width 25 height 23
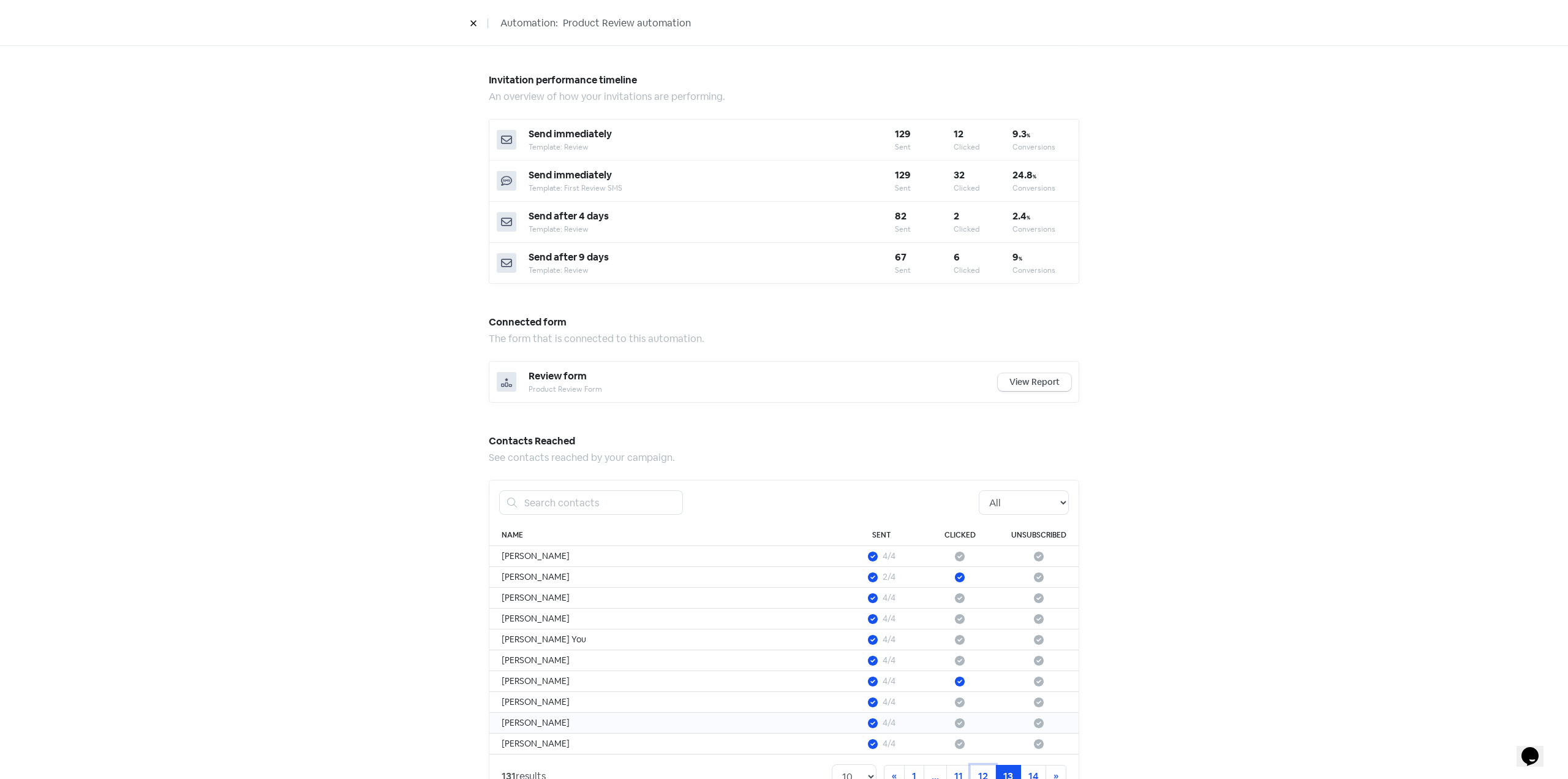
scroll to position [440, 0]
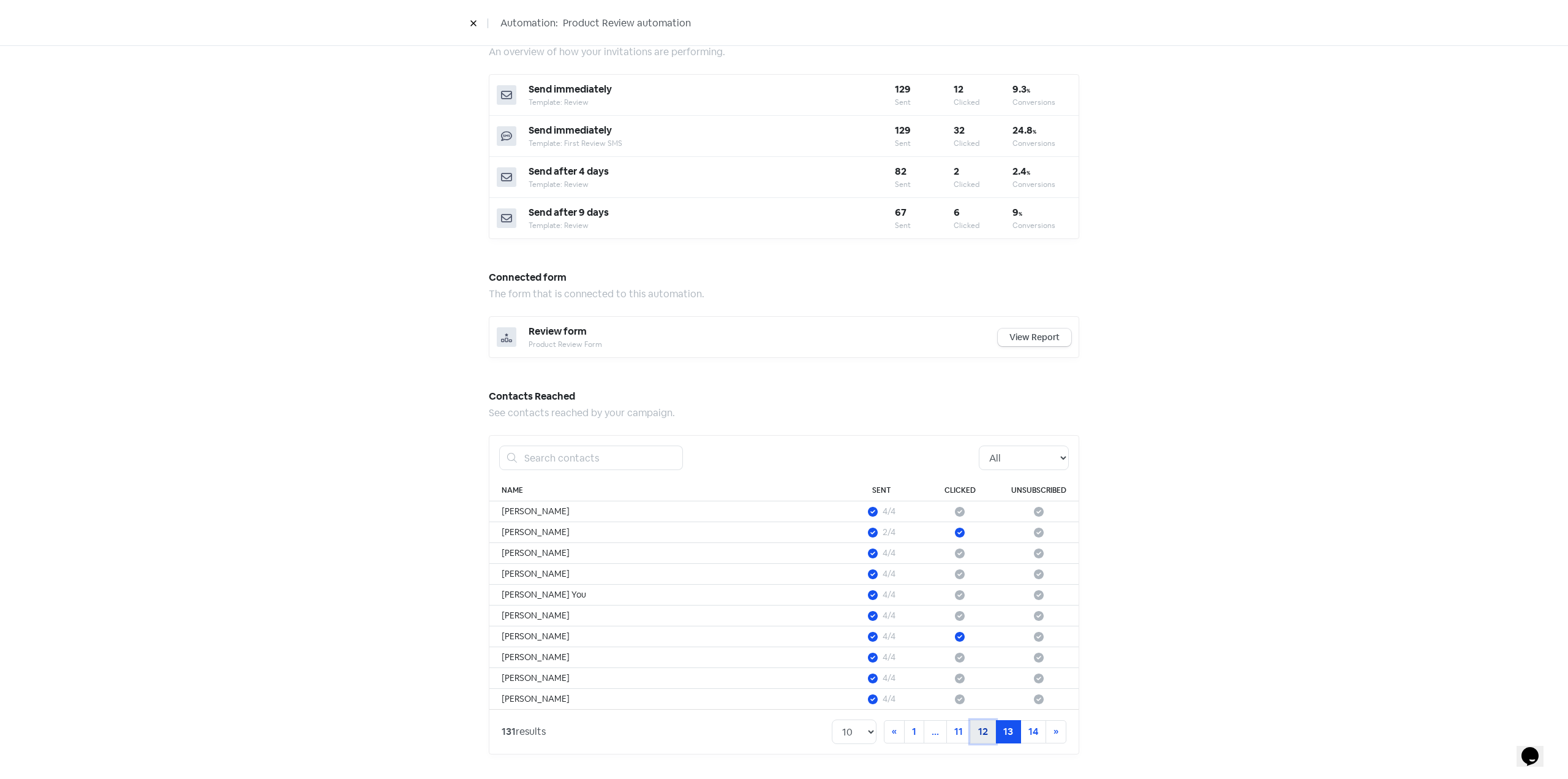
click at [975, 733] on link "12" at bounding box center [983, 732] width 25 height 23
click at [956, 732] on link "11" at bounding box center [959, 732] width 25 height 23
click at [867, 737] on link "1" at bounding box center [868, 732] width 20 height 23
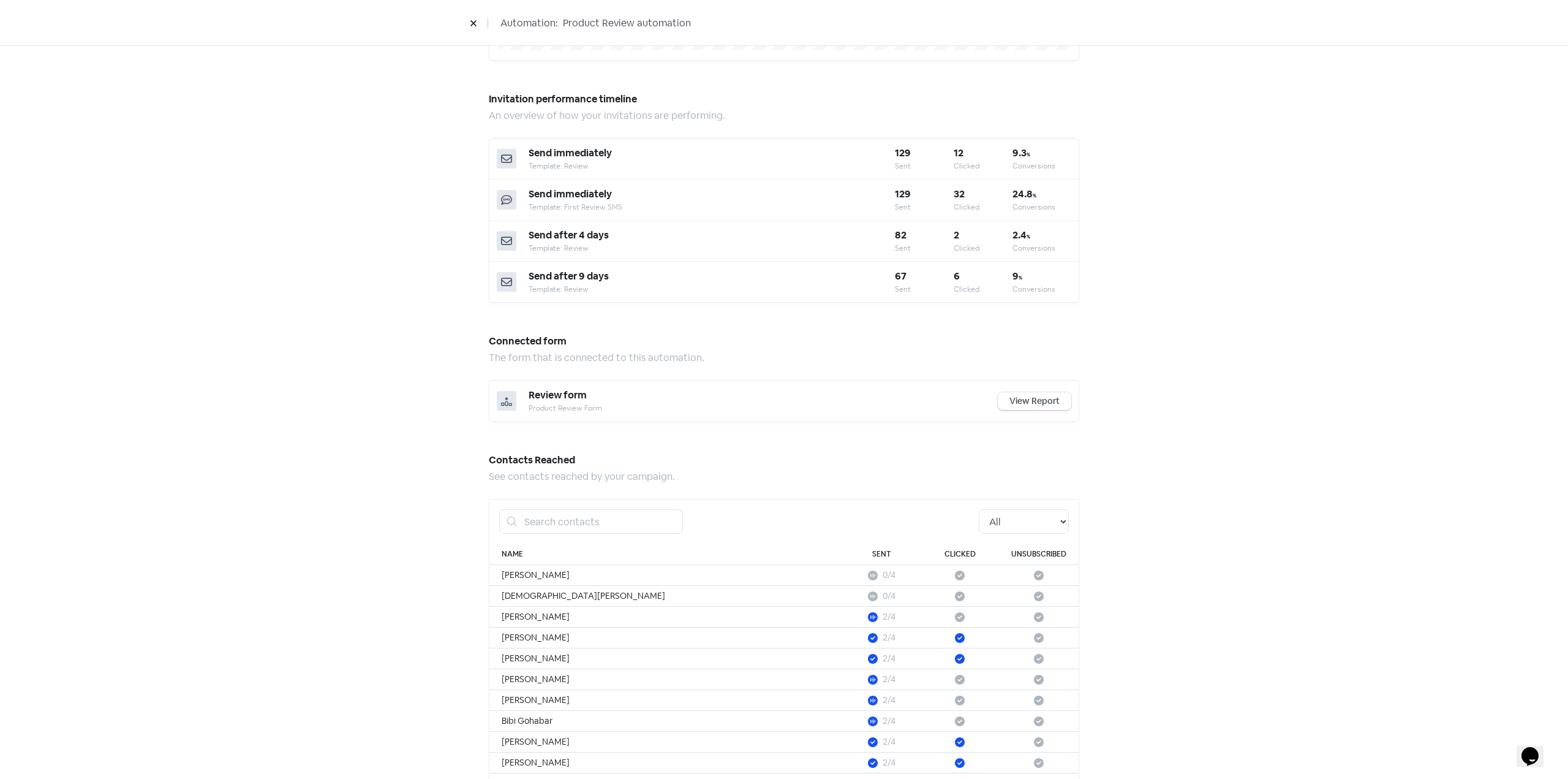
scroll to position [318, 0]
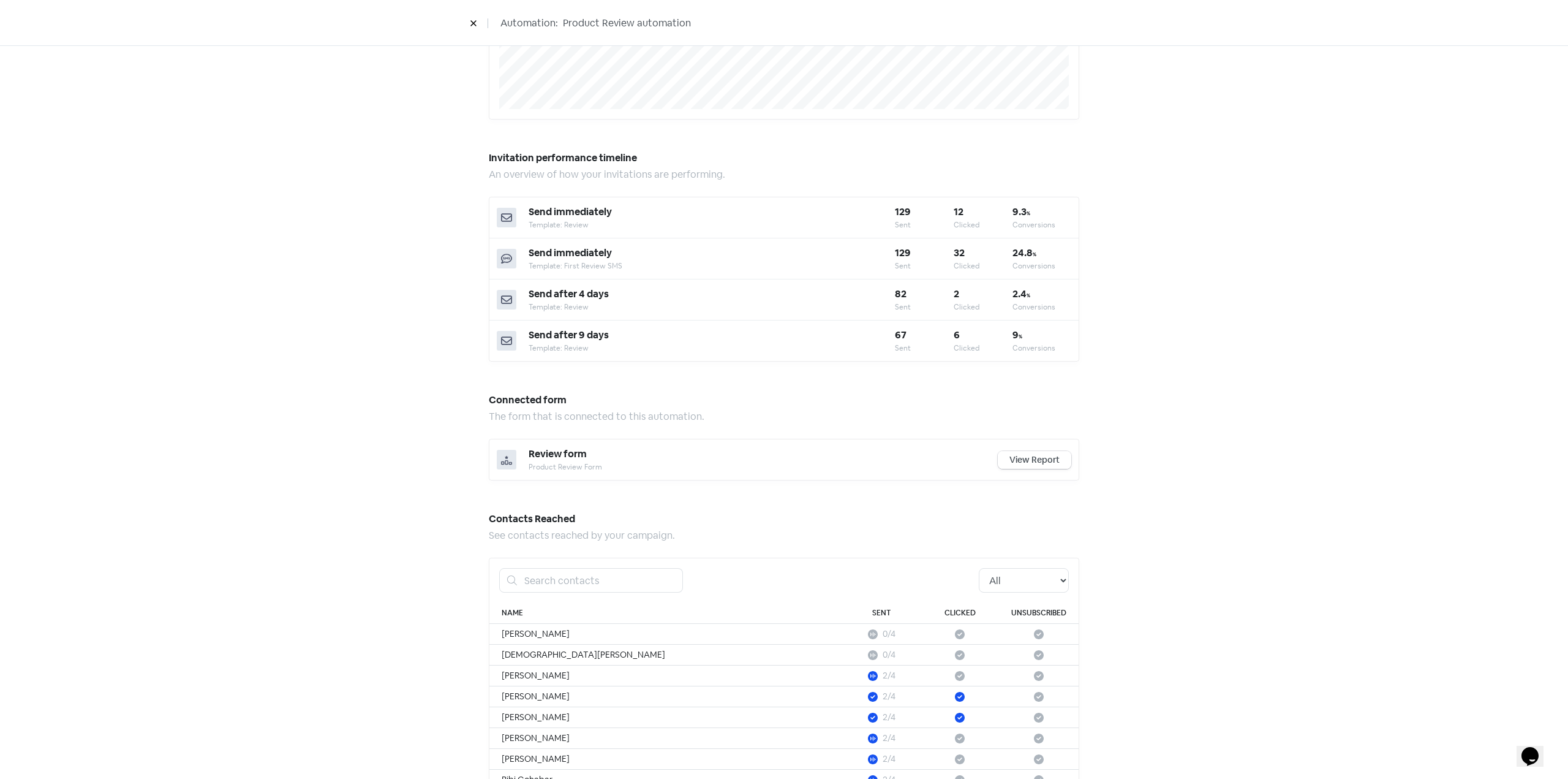
click at [1044, 462] on link "View Report" at bounding box center [1034, 459] width 74 height 17
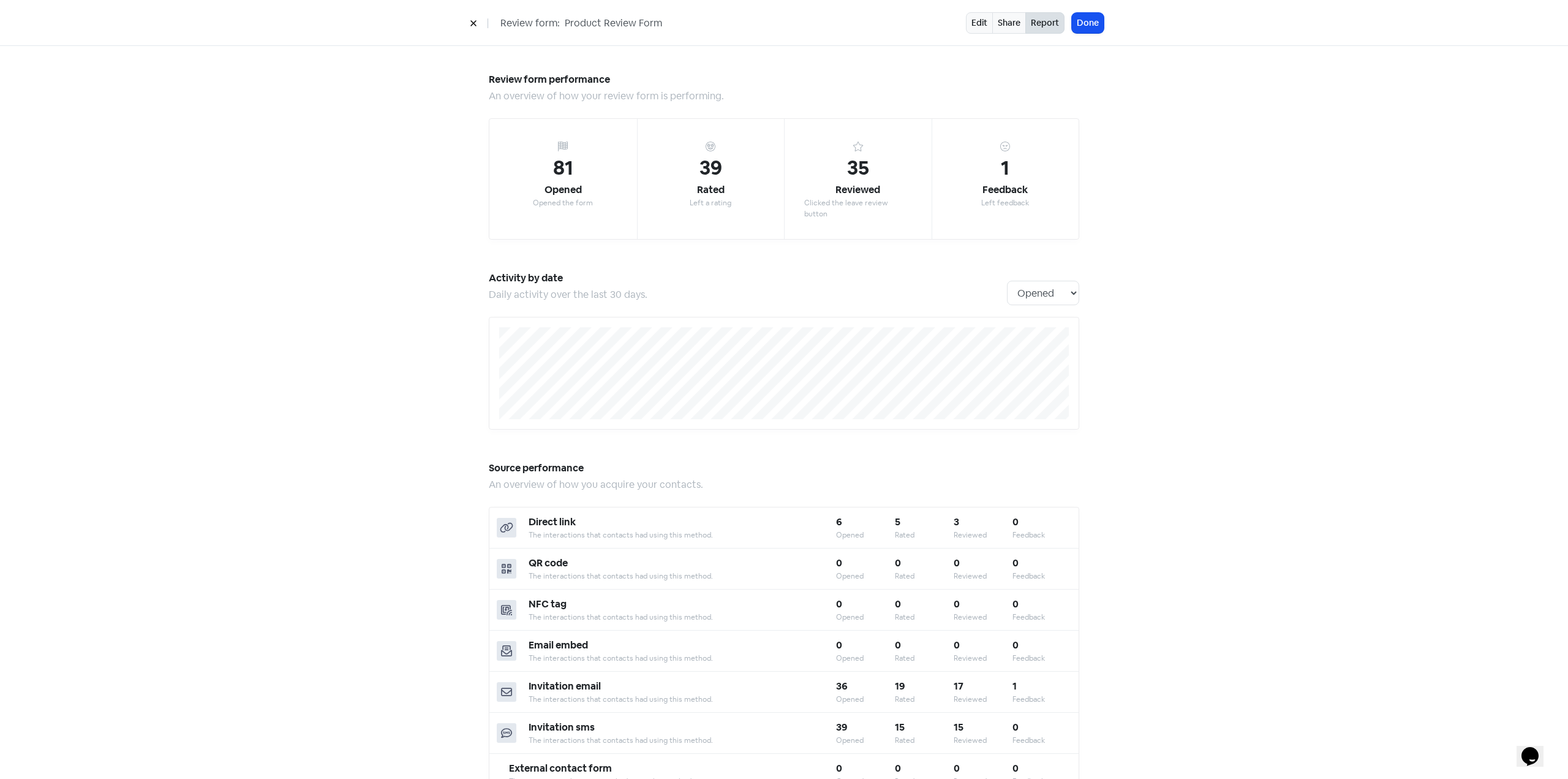
click at [475, 17] on button at bounding box center [473, 23] width 18 height 21
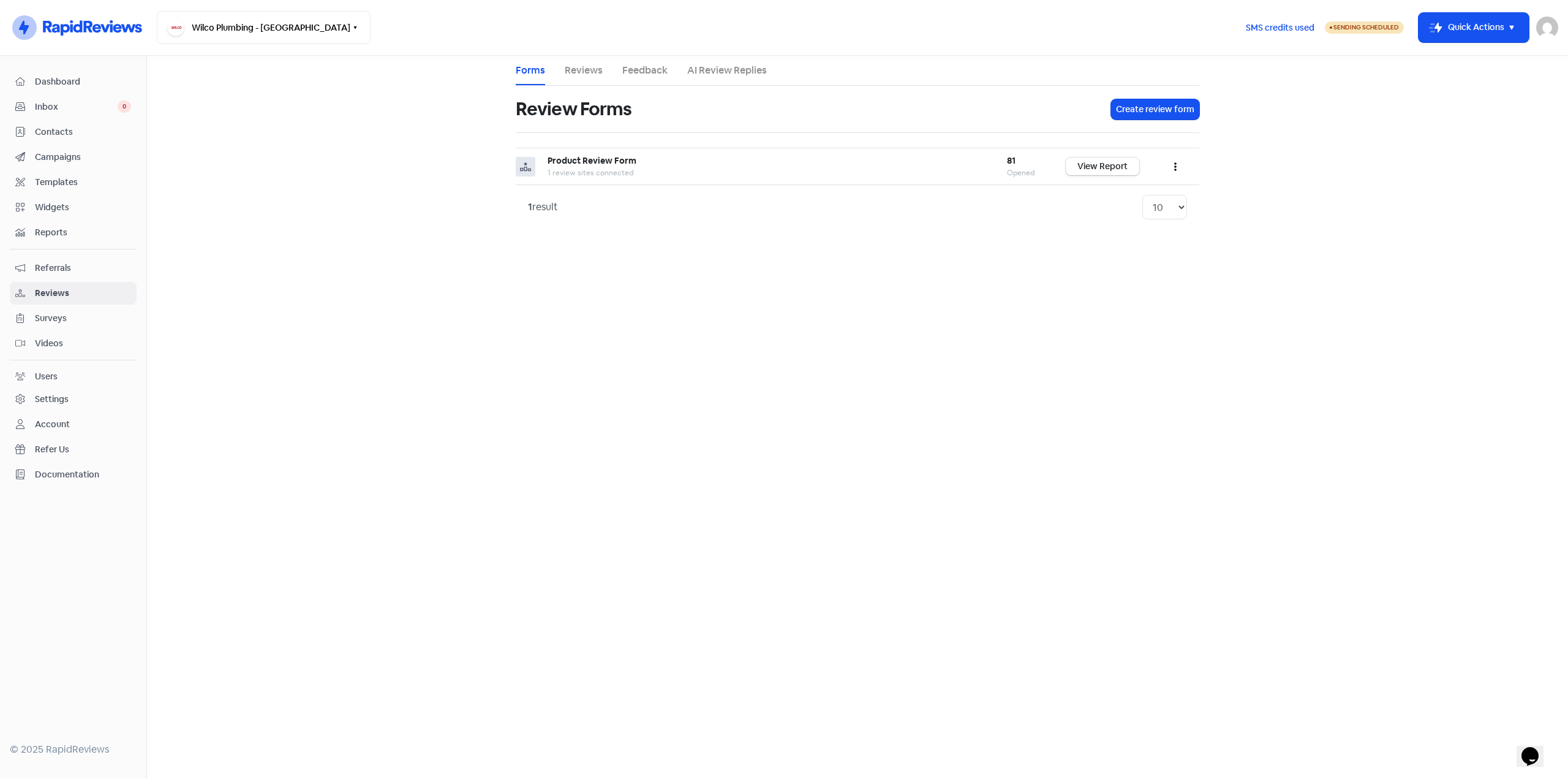
click at [91, 25] on icon at bounding box center [87, 27] width 9 height 12
